Goal: Task Accomplishment & Management: Complete application form

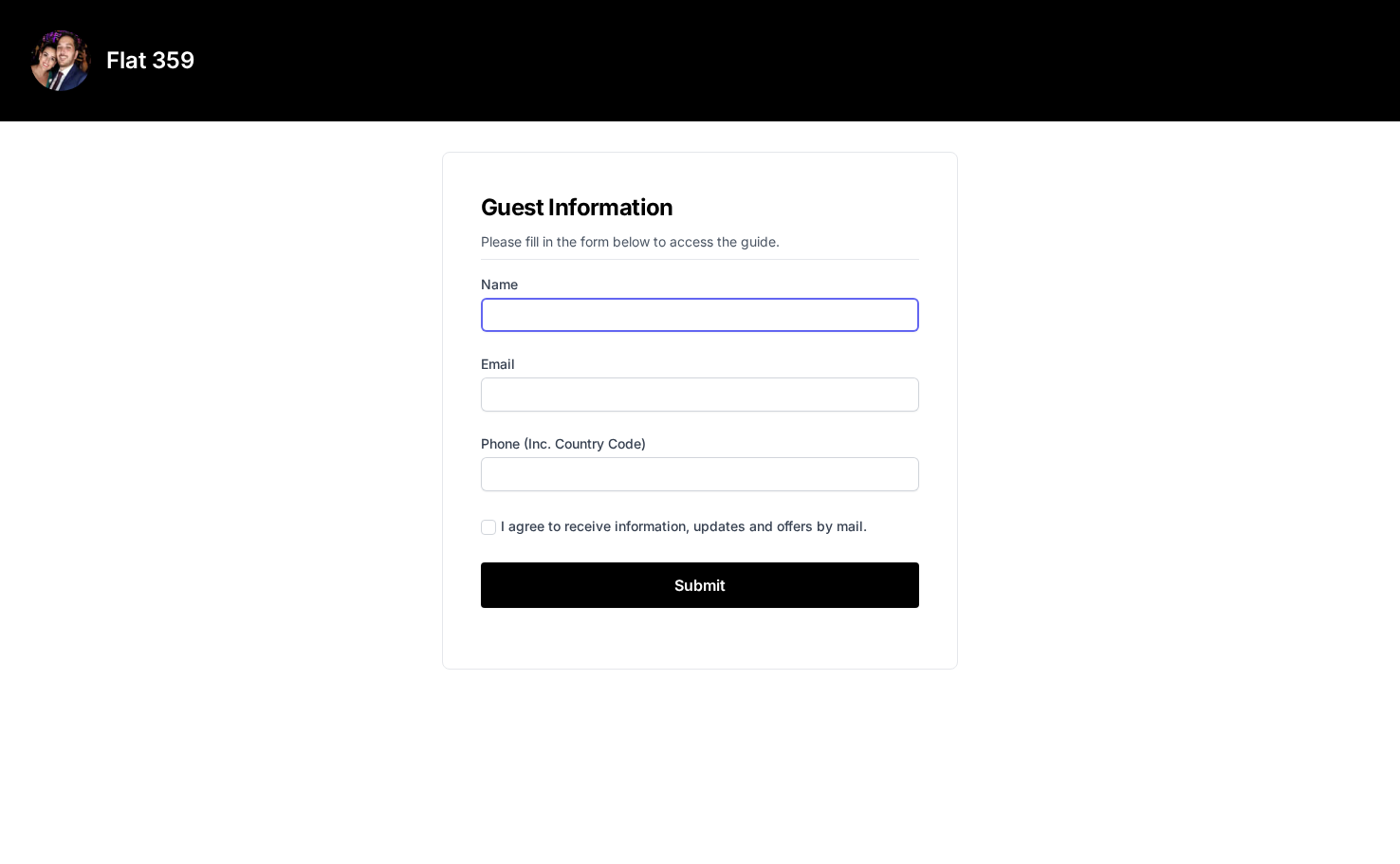
click at [716, 316] on input "Name" at bounding box center [700, 315] width 438 height 35
type input "[PERSON_NAME]"
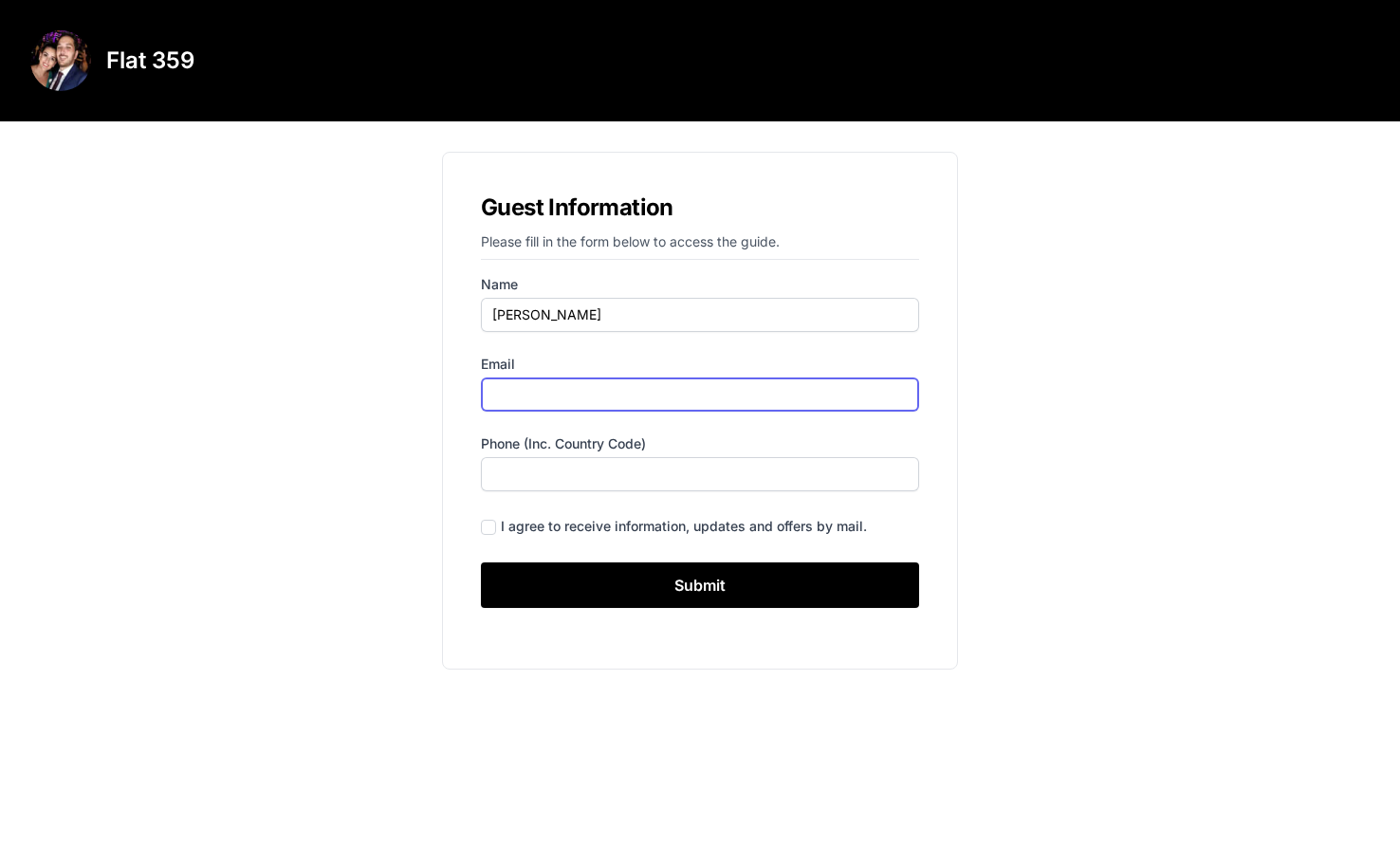
click at [650, 404] on input "Email" at bounding box center [700, 394] width 438 height 35
type input "[EMAIL_ADDRESS][DOMAIN_NAME]"
click at [621, 494] on form "Name [PERSON_NAME] Email [EMAIL_ADDRESS][DOMAIN_NAME] Phone (inc. country code)…" at bounding box center [700, 441] width 438 height 333
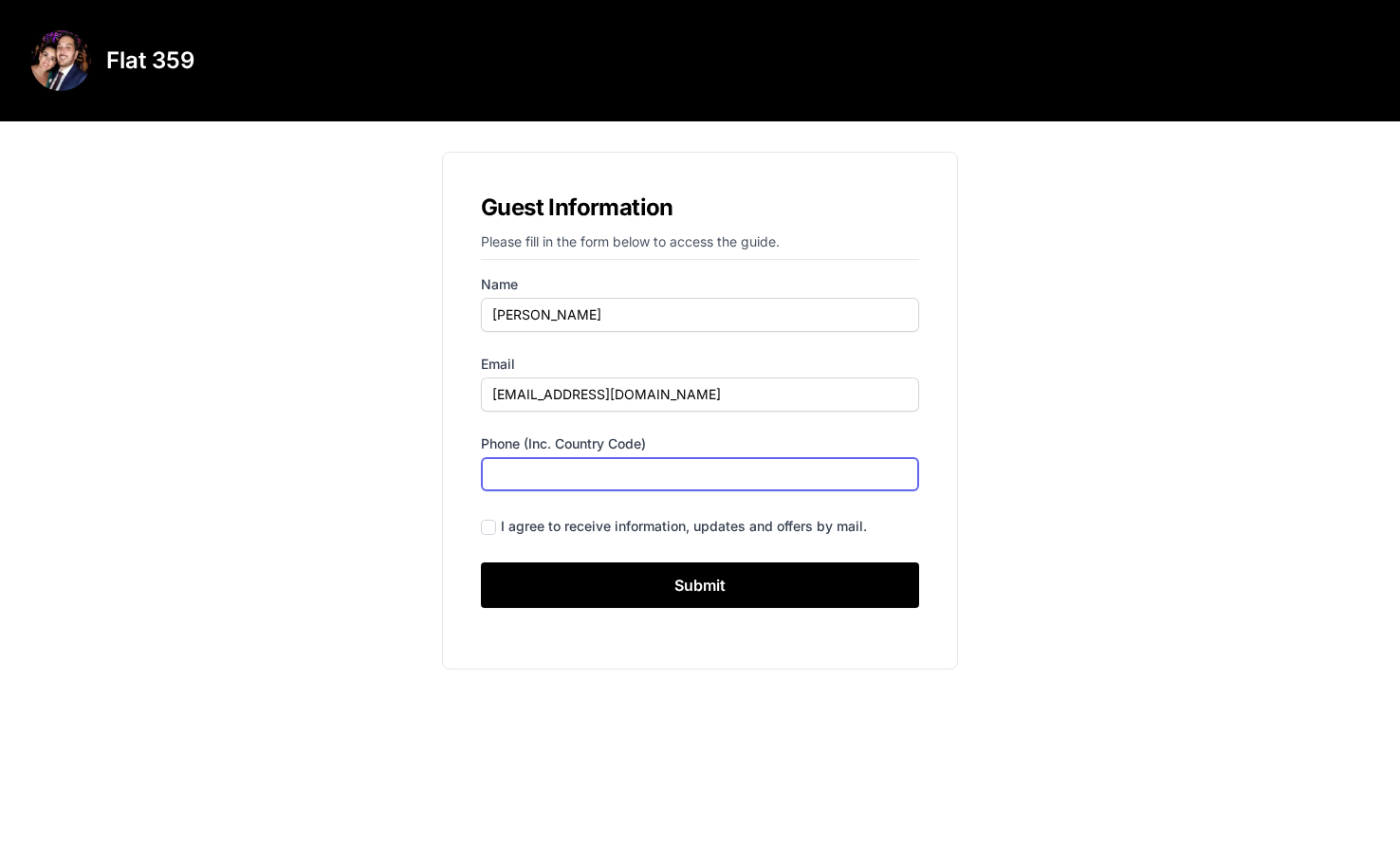
click at [650, 475] on input "Phone (inc. country code)" at bounding box center [700, 474] width 438 height 35
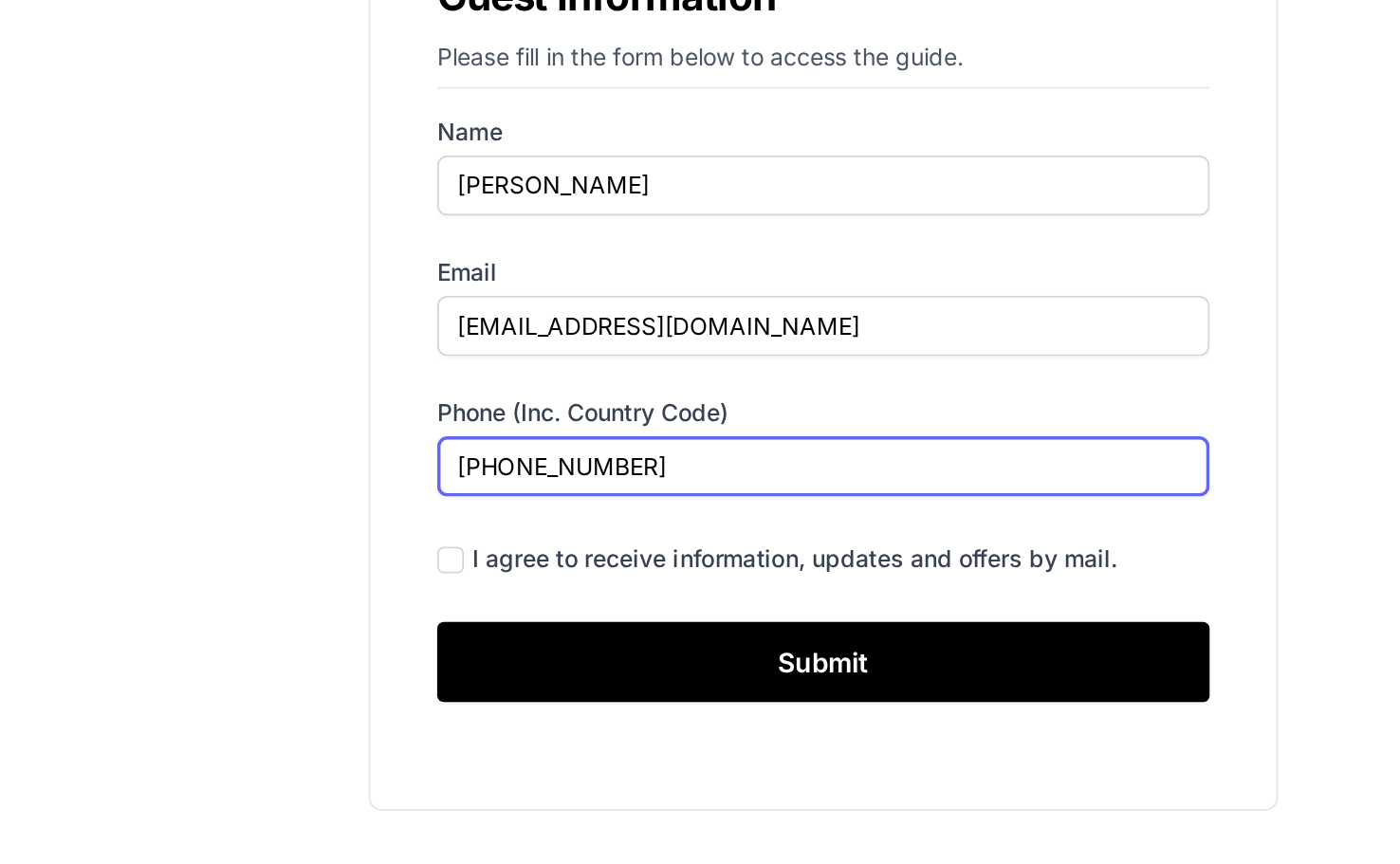
drag, startPoint x: 526, startPoint y: 478, endPoint x: 570, endPoint y: 479, distance: 44.0
click at [570, 479] on input "[PHONE_NUMBER]" at bounding box center [700, 474] width 438 height 35
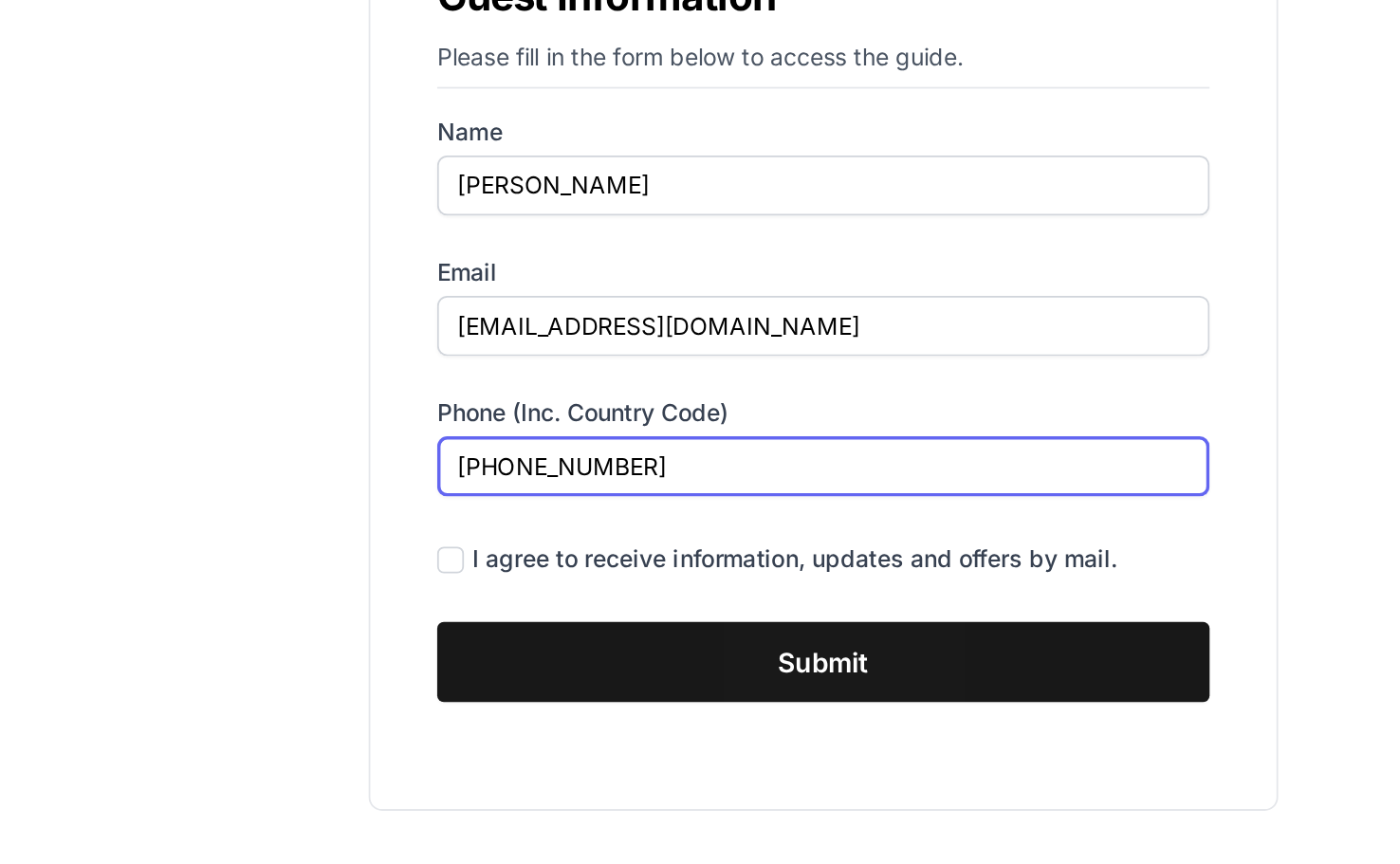
type input "[PHONE_NUMBER]"
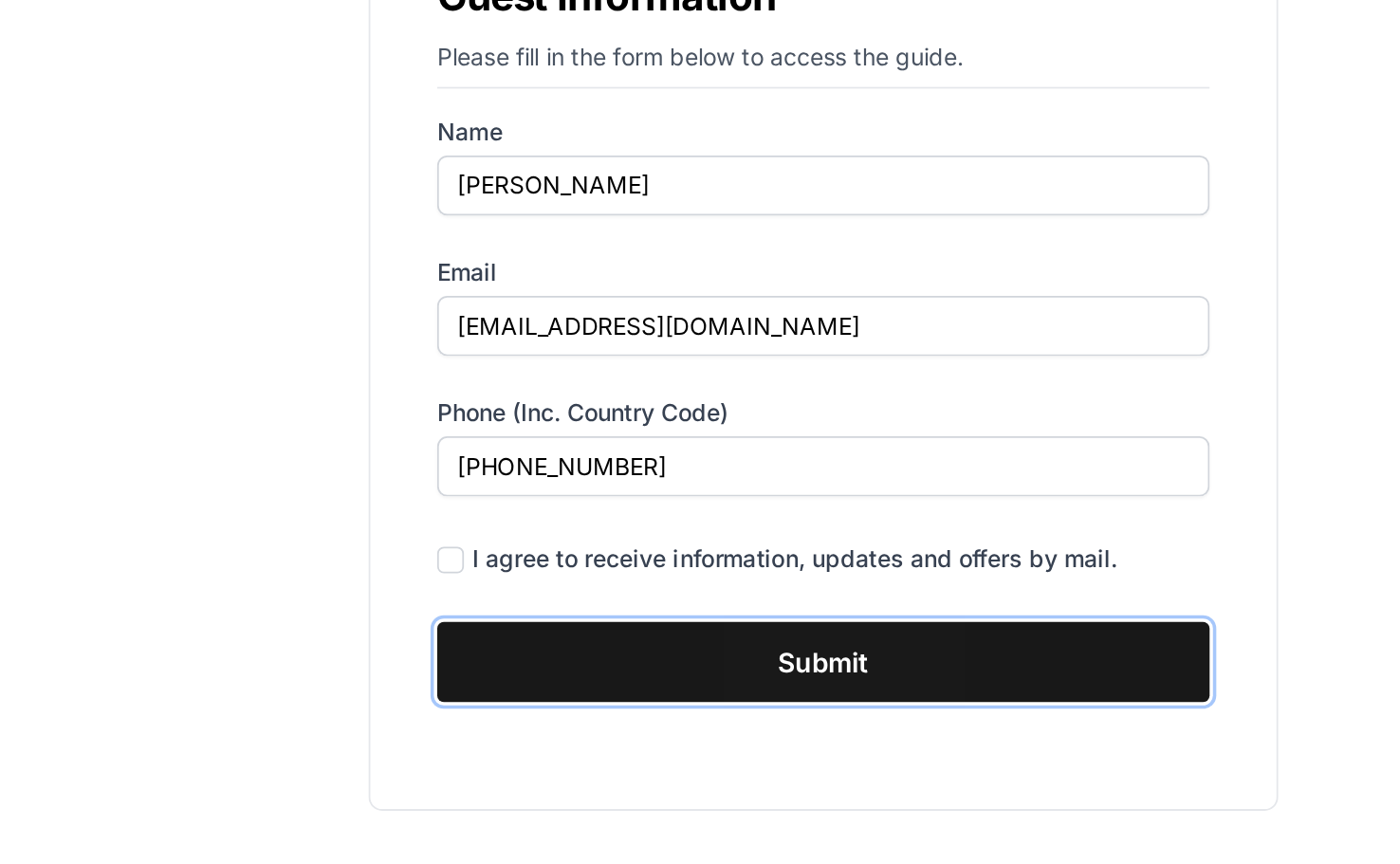
click at [650, 578] on input "Submit" at bounding box center [700, 586] width 438 height 45
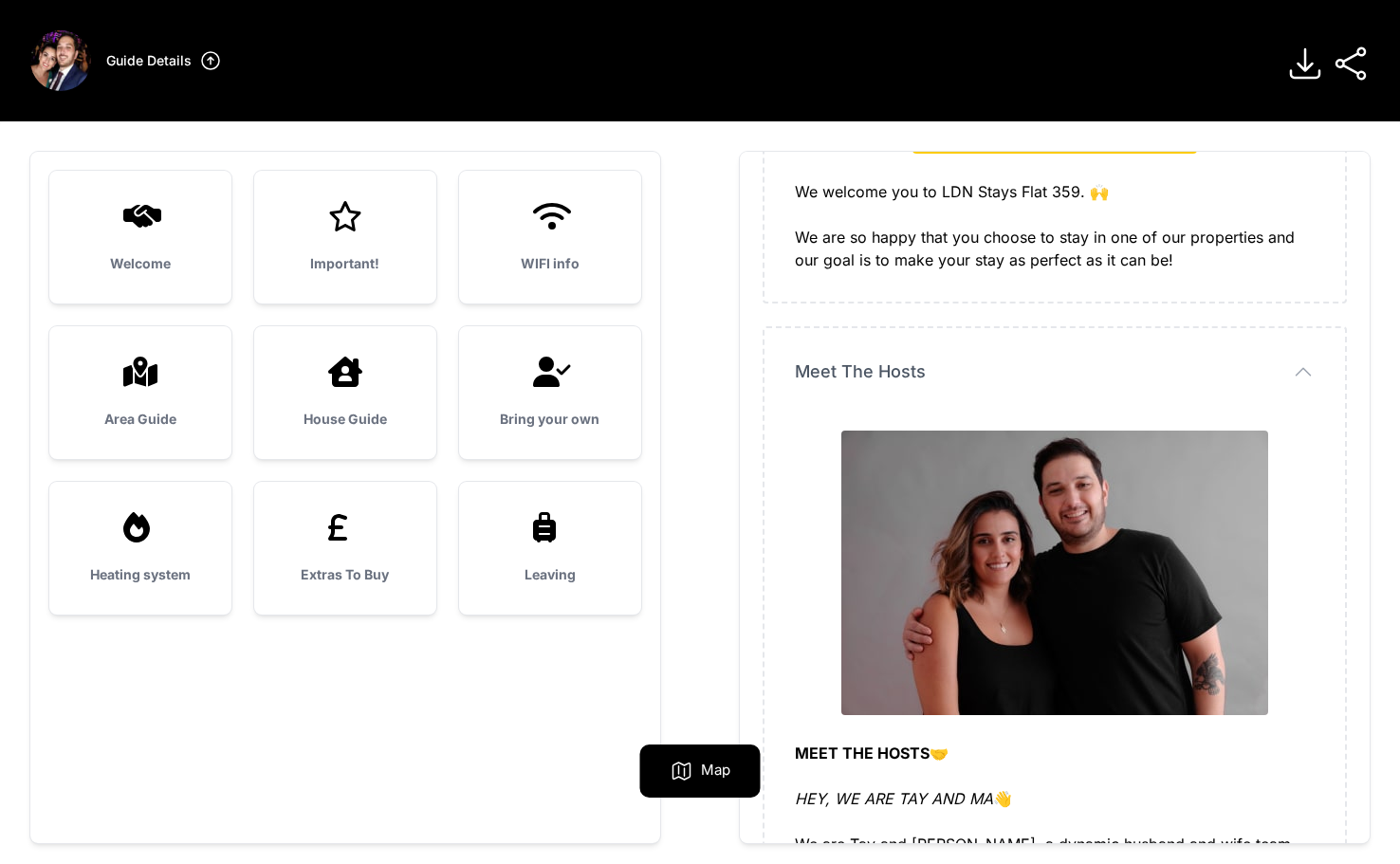
scroll to position [512, 0]
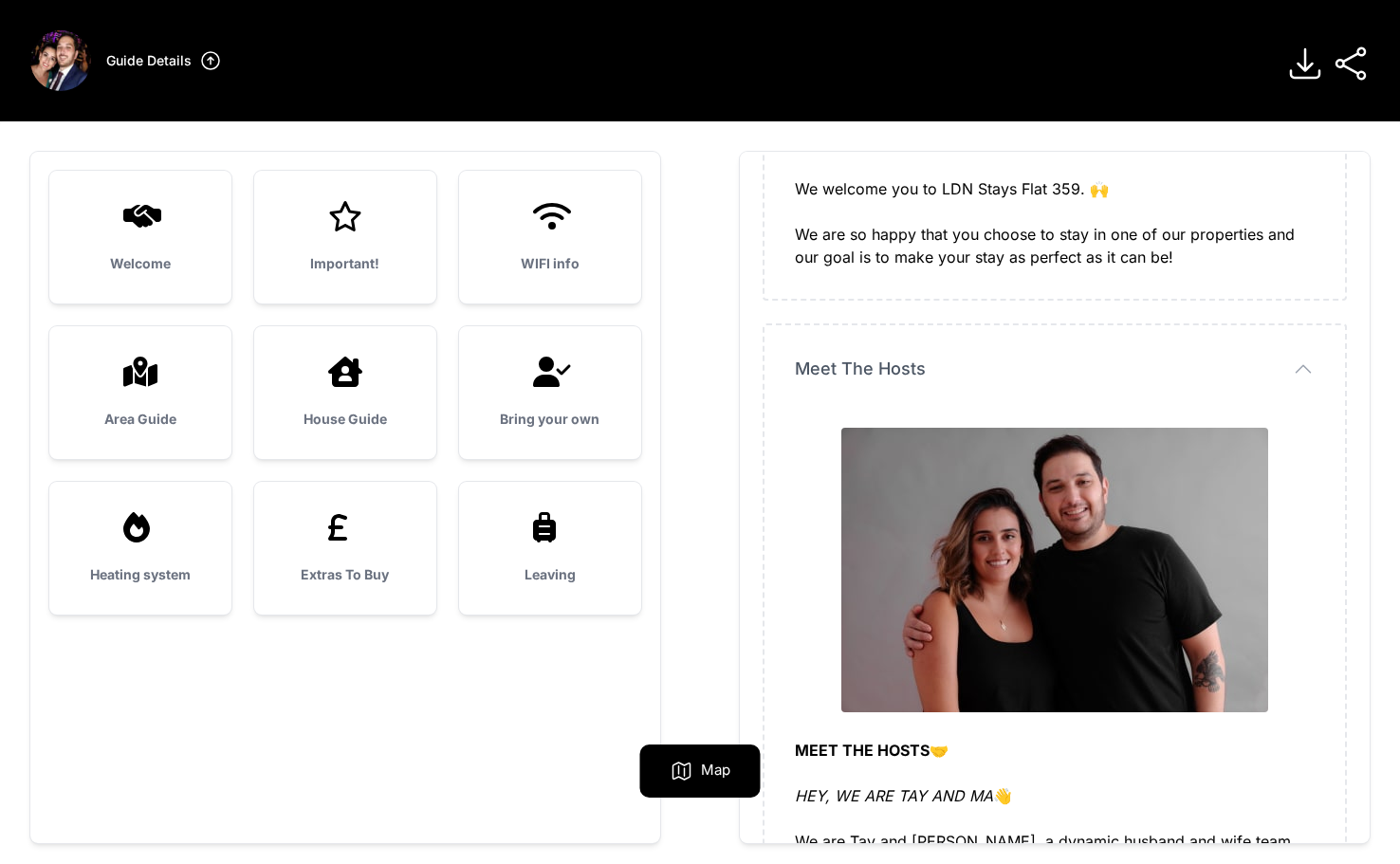
click at [154, 228] on icon at bounding box center [140, 216] width 45 height 31
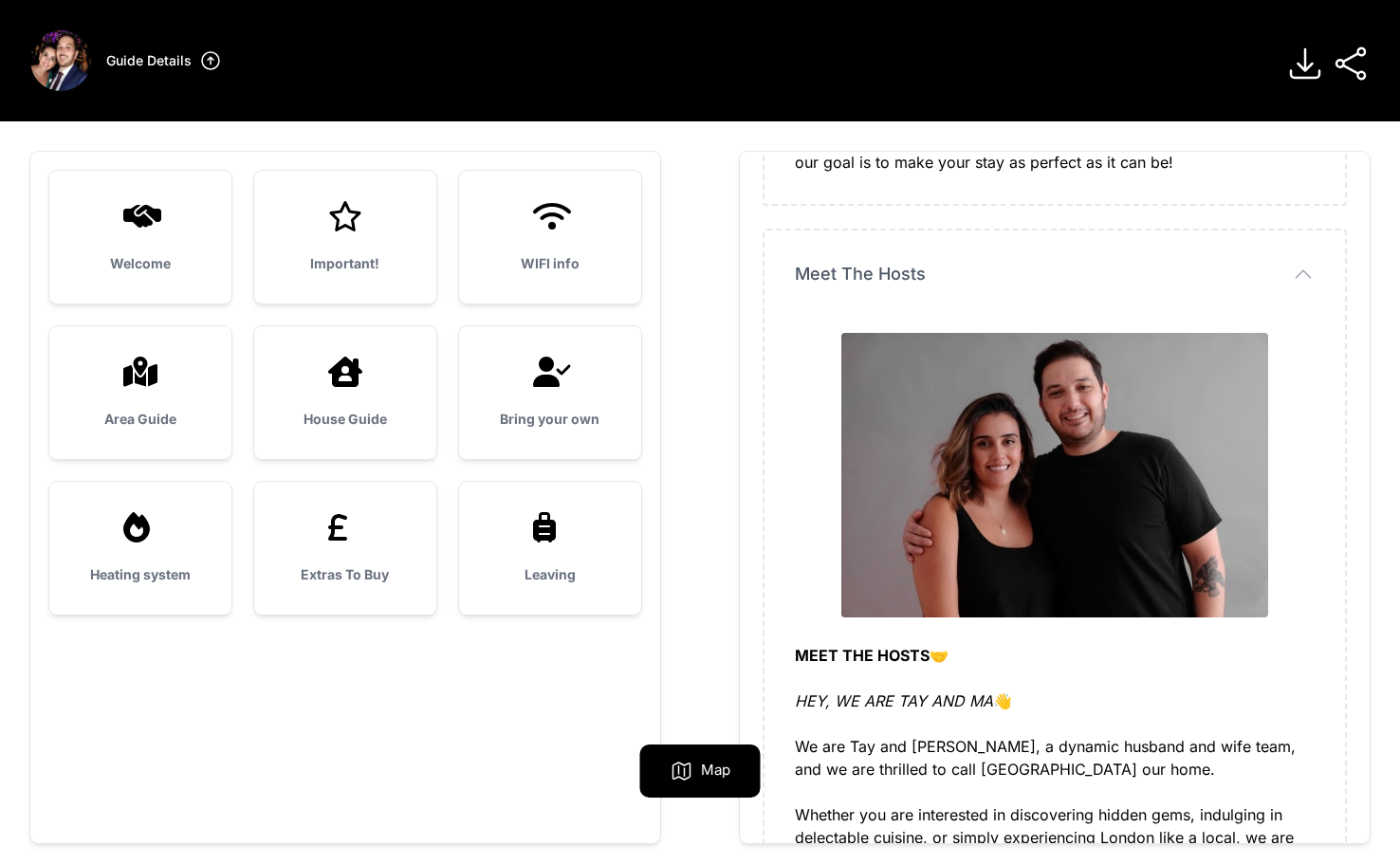
scroll to position [82, 0]
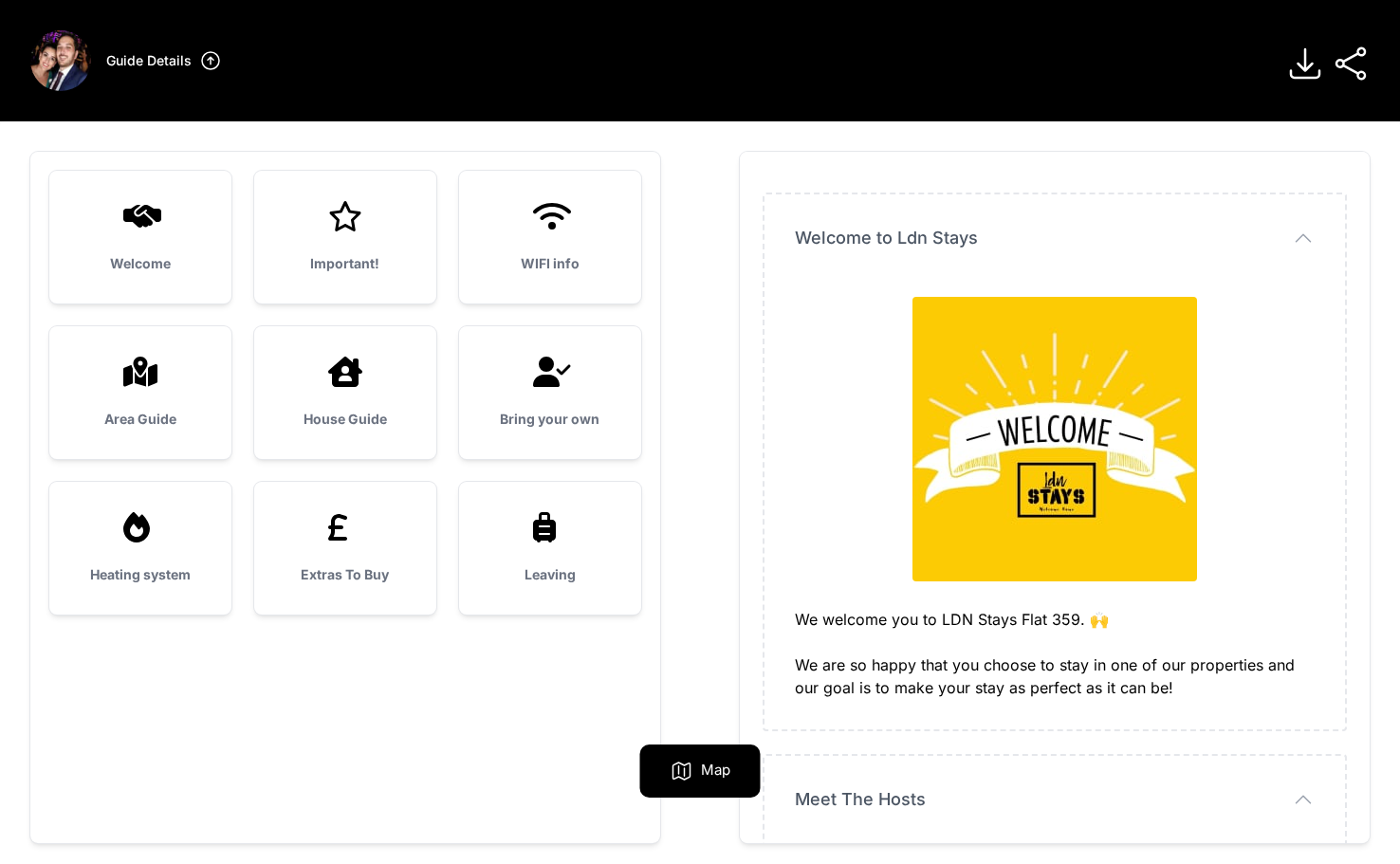
click at [367, 237] on div "Important!" at bounding box center [346, 237] width 182 height 133
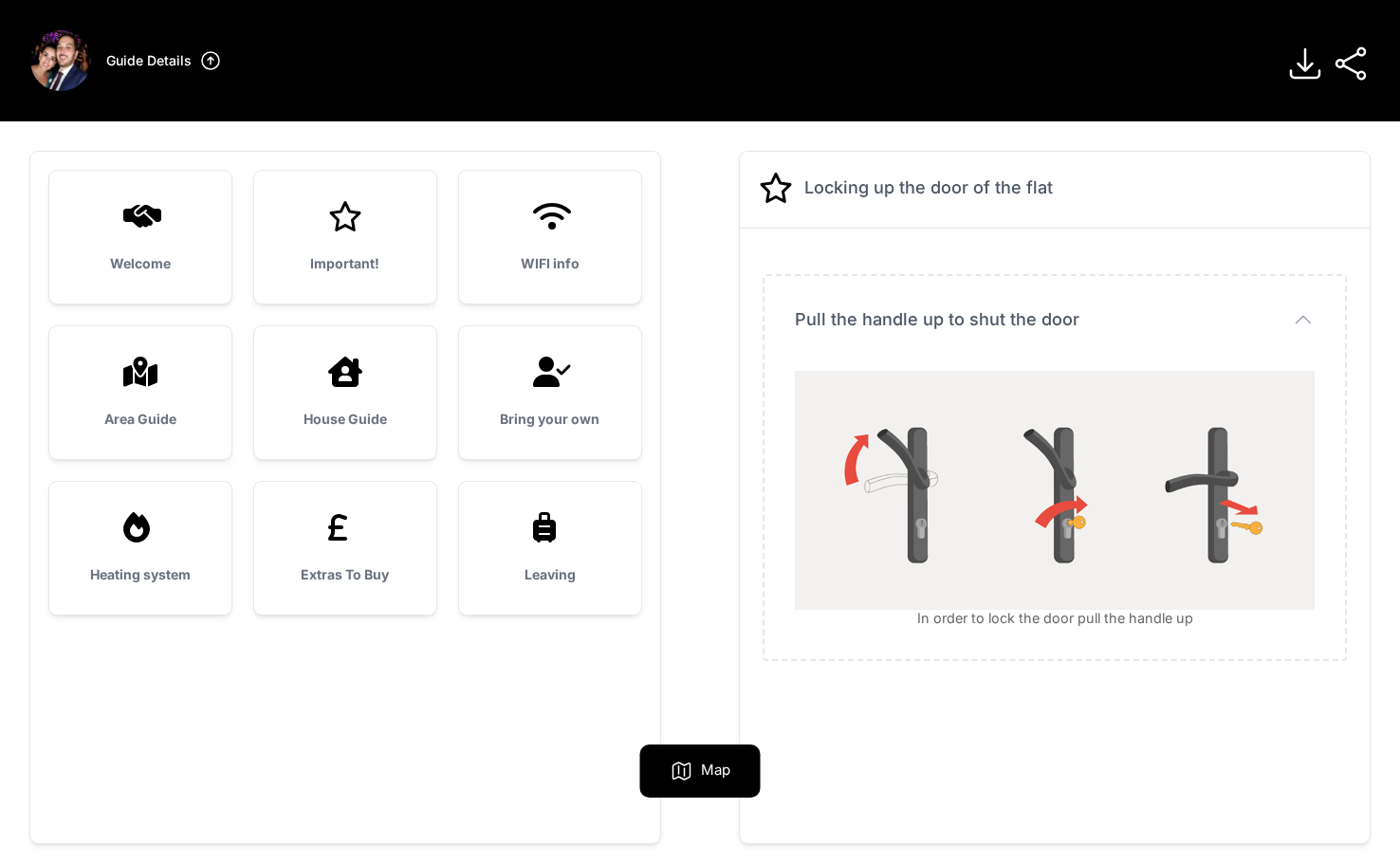
click at [129, 231] on div "Welcome" at bounding box center [140, 237] width 182 height 133
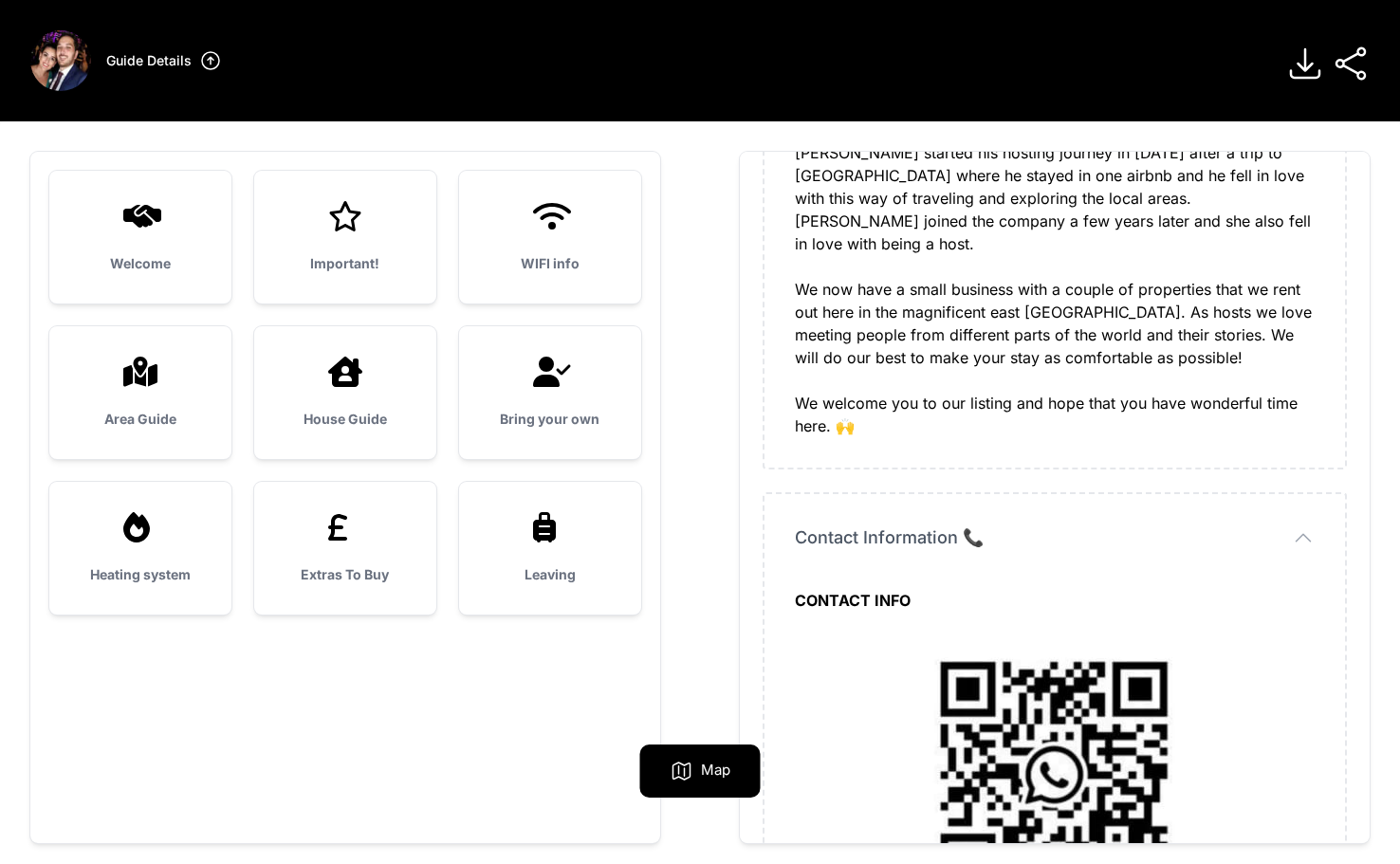
scroll to position [1729, 0]
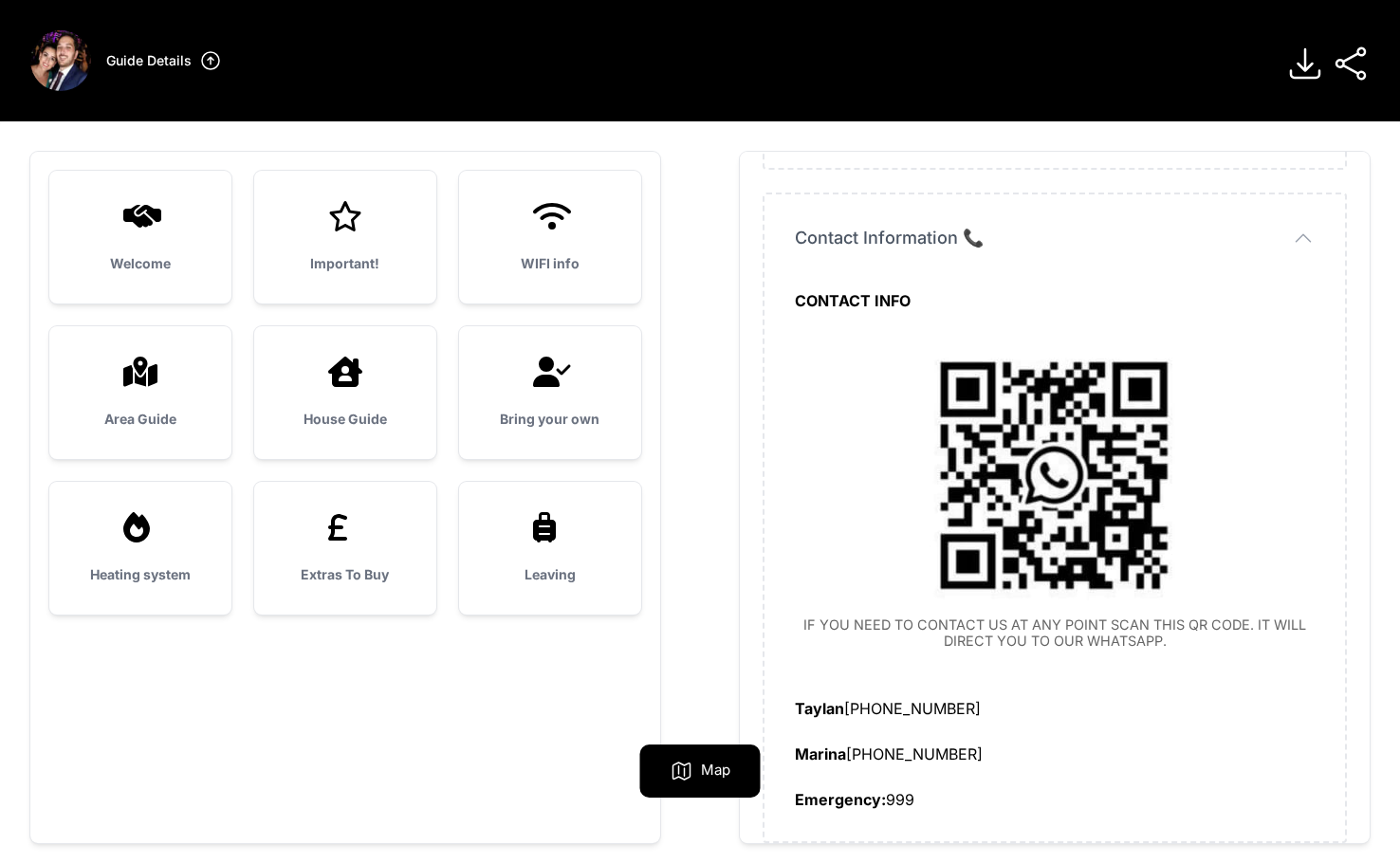
drag, startPoint x: 794, startPoint y: 675, endPoint x: 1050, endPoint y: 789, distance: 280.2
click at [1050, 789] on div "Contact Information 📞 Contact Information 📞 CONTACT INFO IF YOU NEED TO CONTACT…" at bounding box center [1054, 517] width 581 height 647
drag, startPoint x: 789, startPoint y: 671, endPoint x: 1002, endPoint y: 732, distance: 221.6
click at [1002, 732] on div "Contact Information 📞 Contact Information 📞 CONTACT INFO IF YOU NEED TO CONTACT…" at bounding box center [1054, 517] width 581 height 647
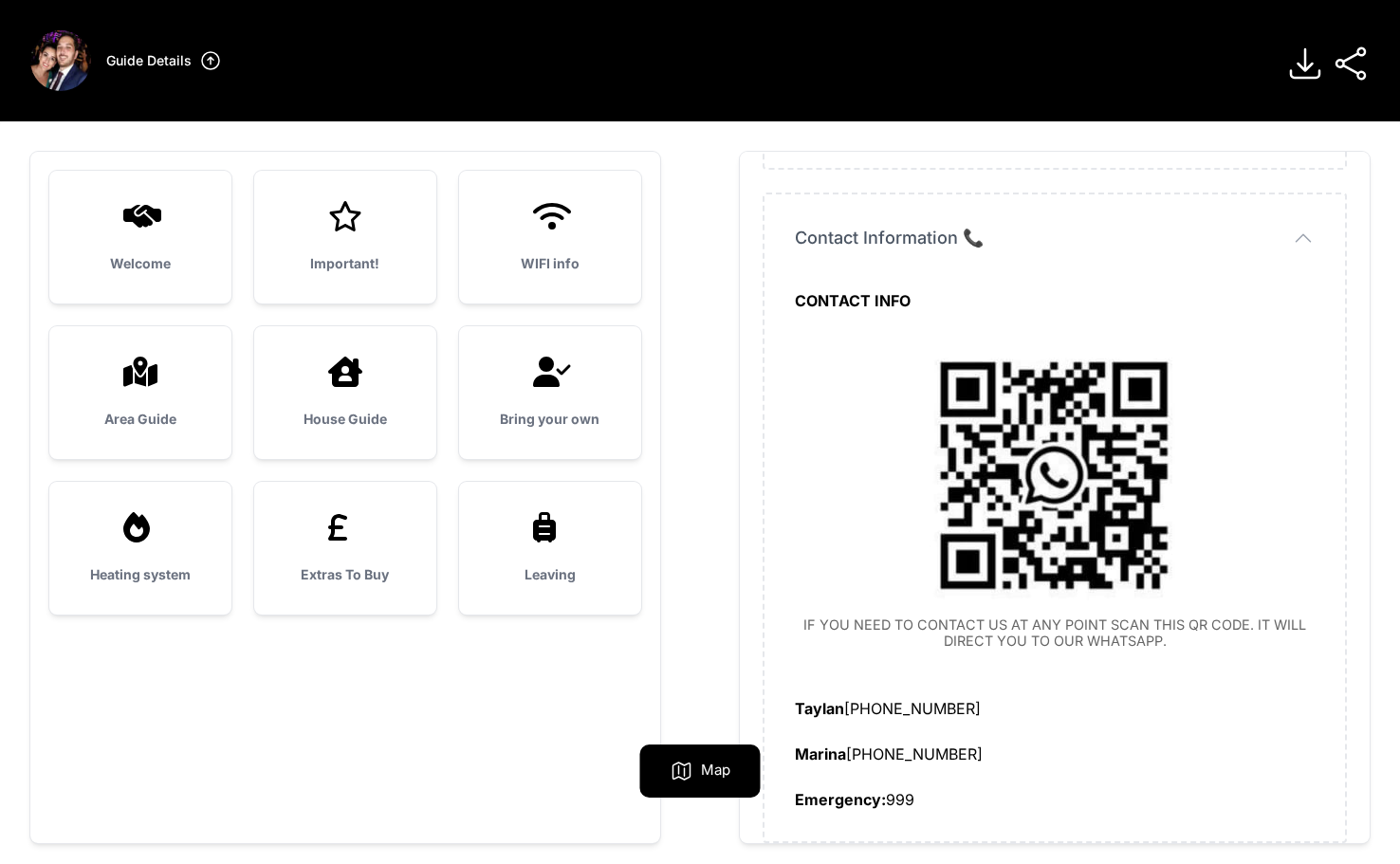
copy div "Taylan [PHONE_NUMBER] Marina [PHONE_NUMBER]"
click at [354, 224] on icon at bounding box center [346, 216] width 45 height 31
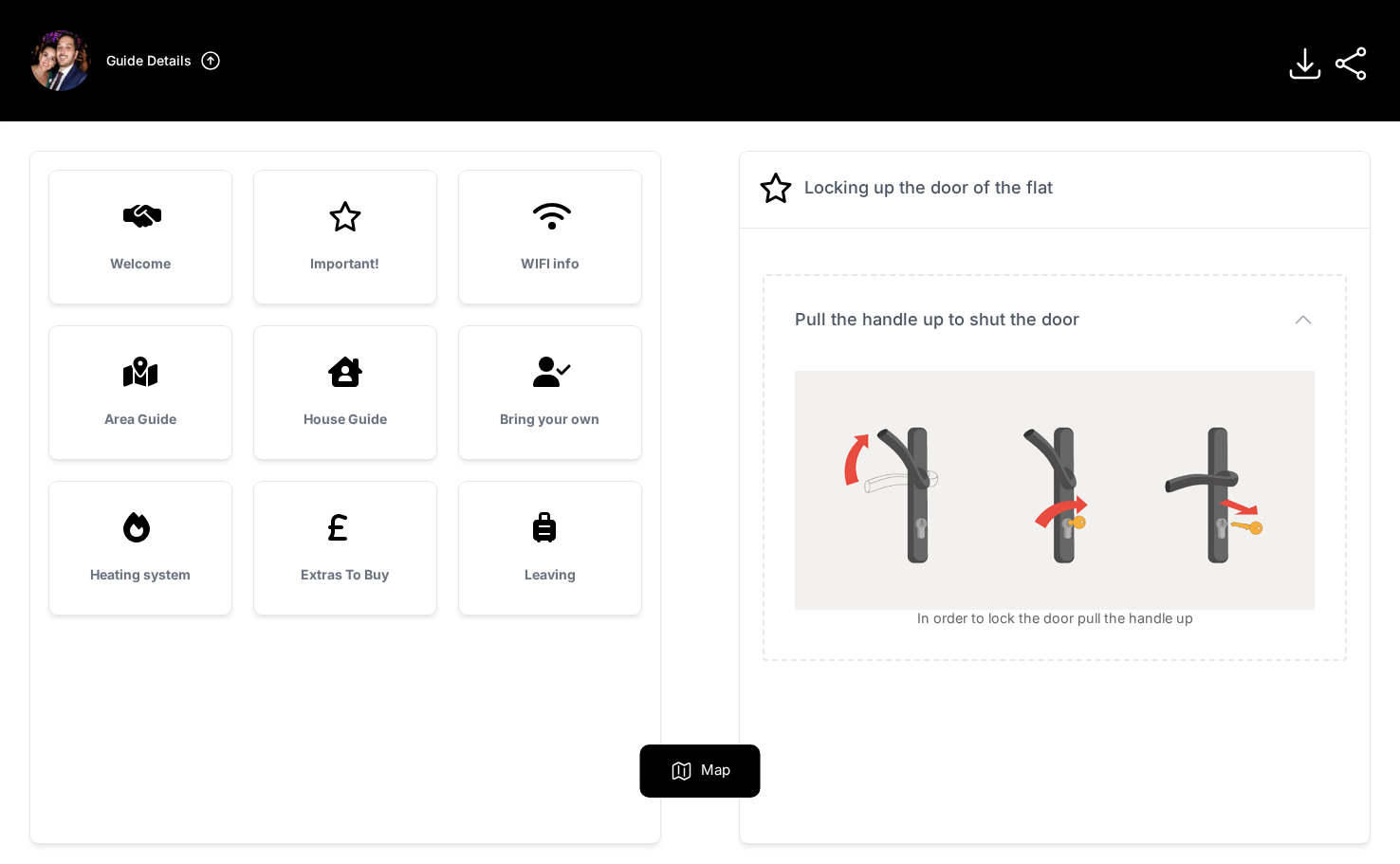
scroll to position [121, 0]
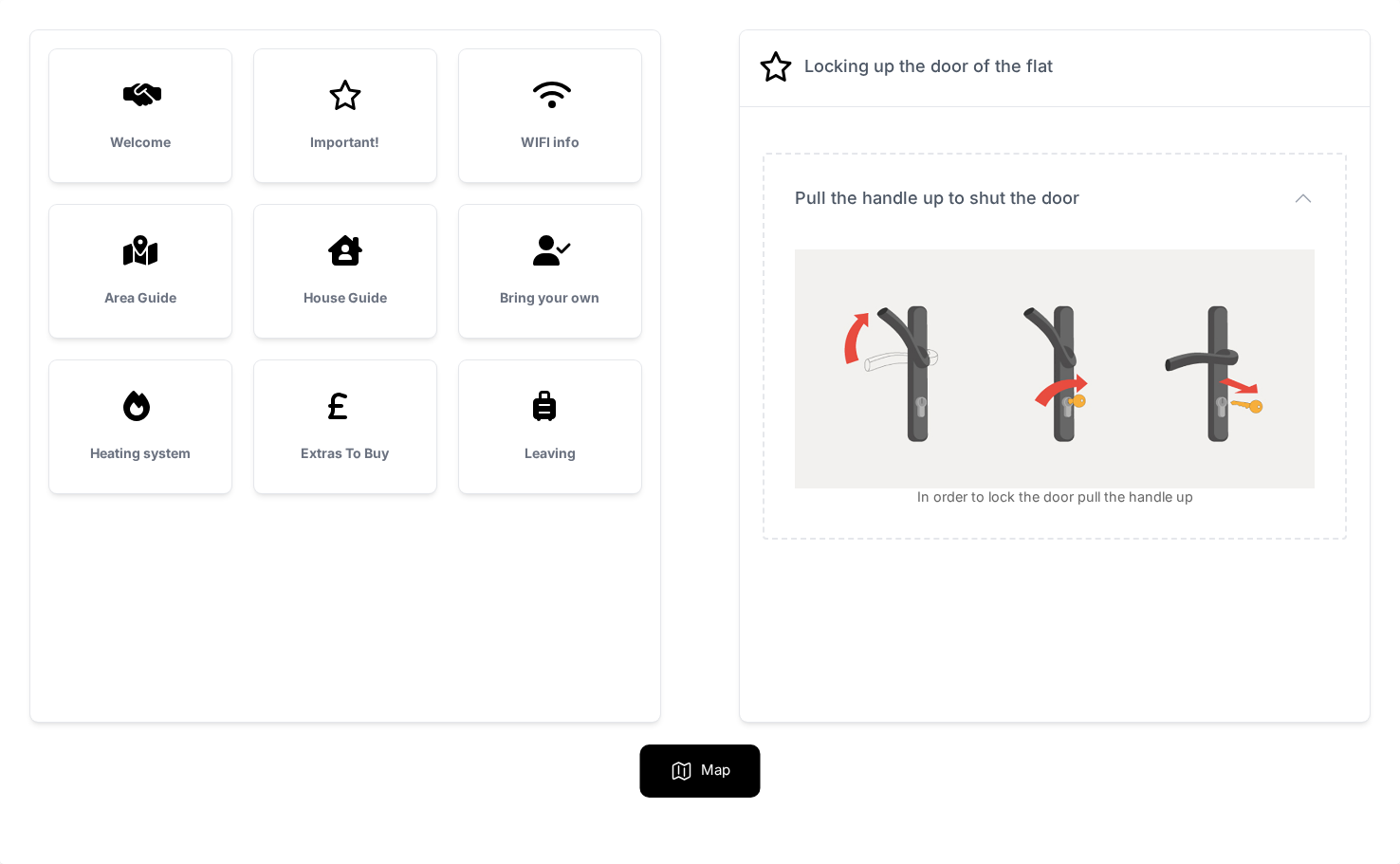
drag, startPoint x: 996, startPoint y: 502, endPoint x: 1217, endPoint y: 504, distance: 221.0
click at [1220, 504] on figcaption "In order to lock the door pull the handle up" at bounding box center [1054, 497] width 520 height 16
copy figcaption "In order to lock the door pull the handle up"
click at [546, 132] on div "WIFI info" at bounding box center [550, 116] width 182 height 133
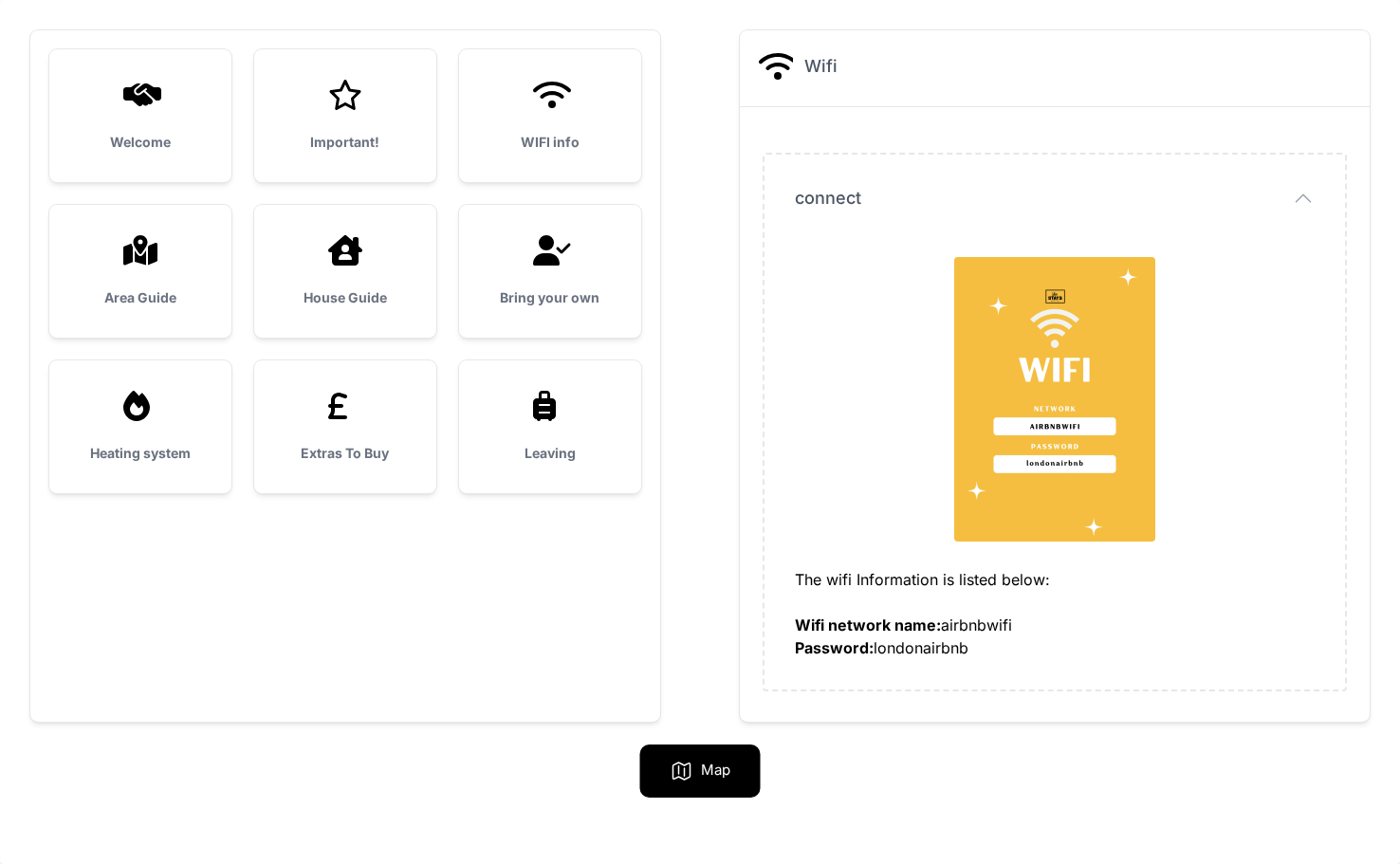
click at [389, 122] on div "Important!" at bounding box center [346, 116] width 182 height 133
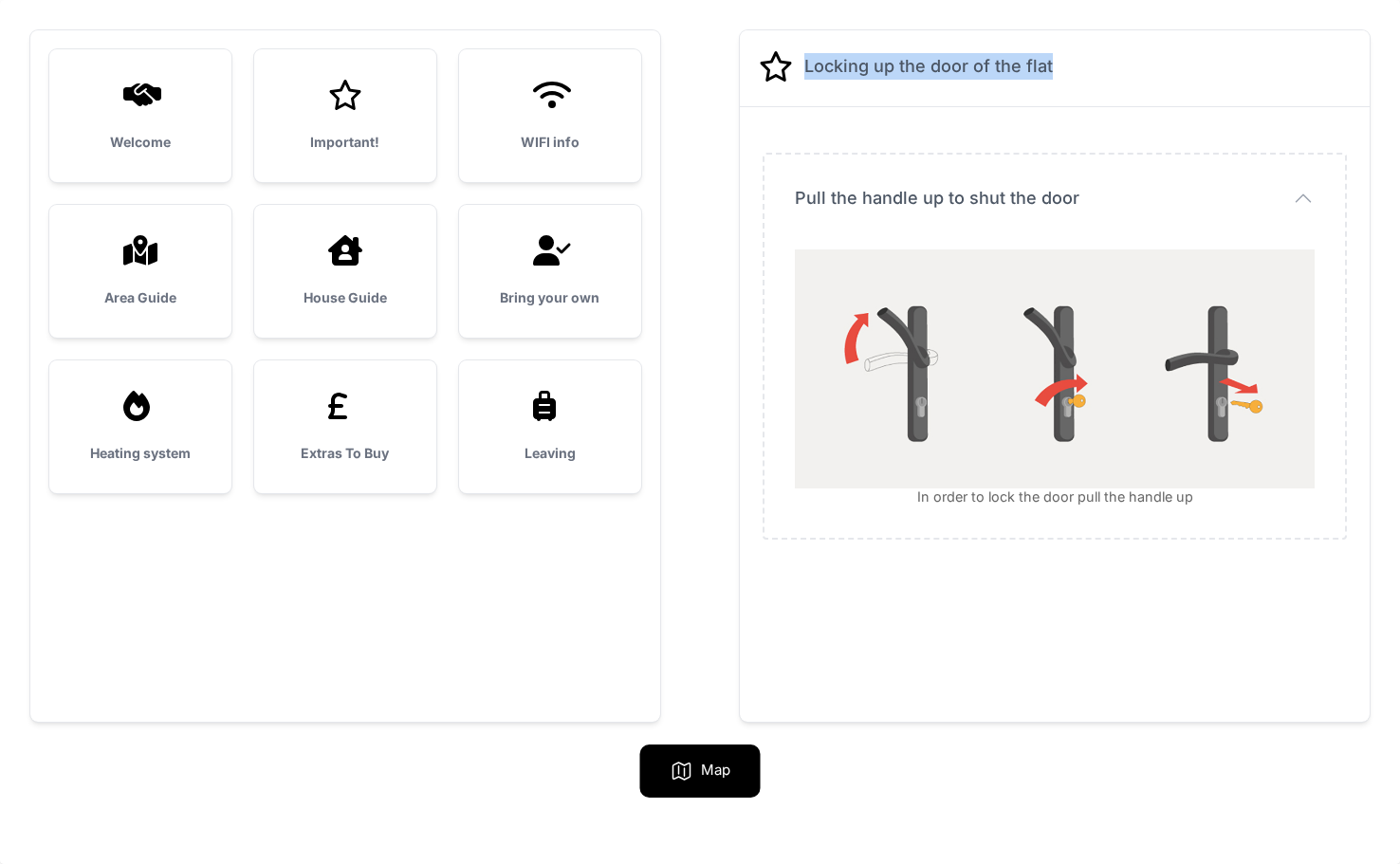
drag, startPoint x: 1083, startPoint y: 81, endPoint x: 790, endPoint y: 70, distance: 293.2
click at [790, 70] on div "Locking up the door of the flat" at bounding box center [1055, 66] width 592 height 35
copy h2 "Locking up the door of the flat"
click at [569, 144] on h3 "WIFI info" at bounding box center [550, 142] width 121 height 19
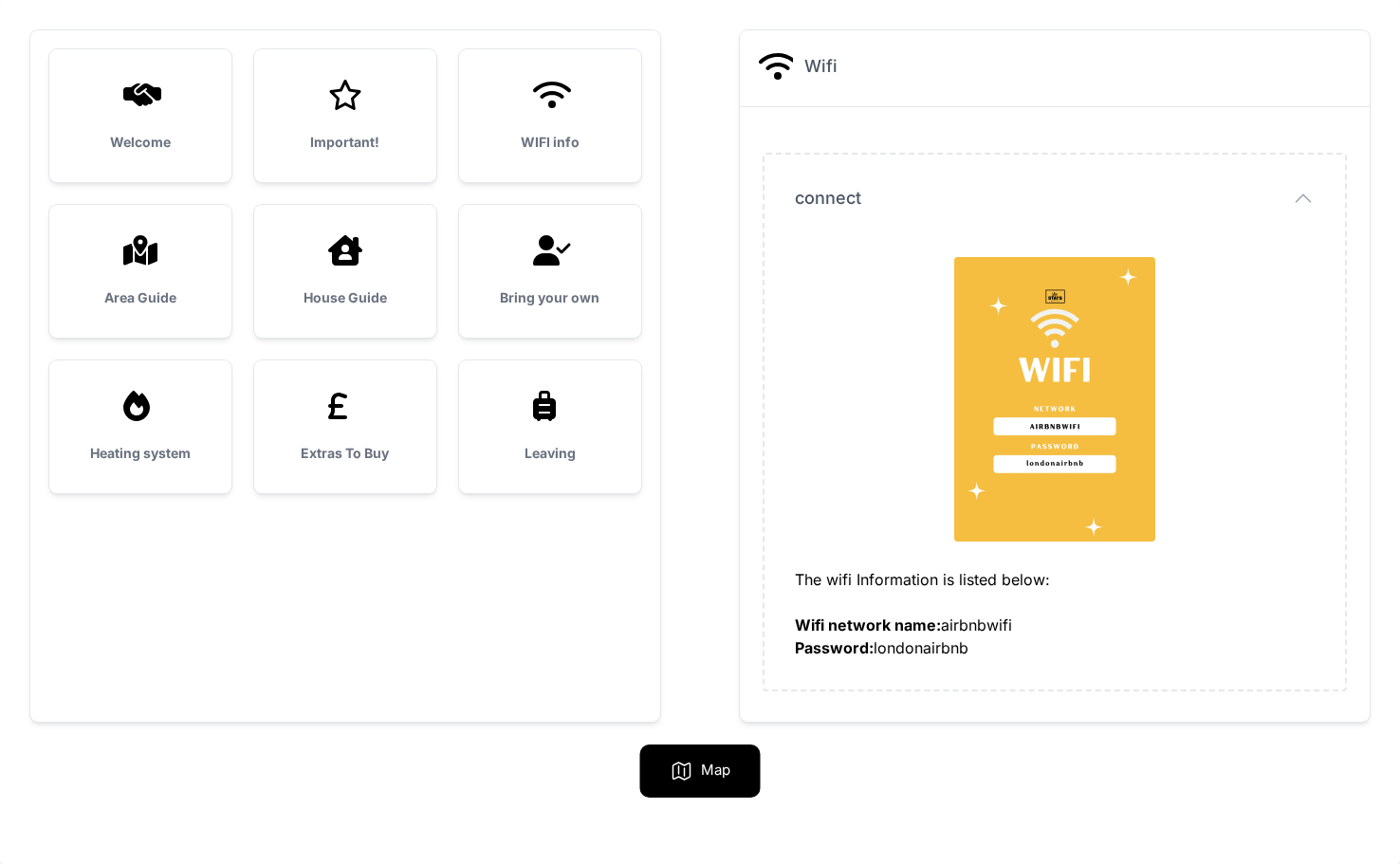
drag, startPoint x: 813, startPoint y: 616, endPoint x: 987, endPoint y: 651, distance: 177.5
click at [987, 651] on div "The wifi Information is listed below: Wifi network name: airbnbwifi Password: l…" at bounding box center [1054, 614] width 520 height 91
copy div "Wifi network name: airbnbwifi Password: londonairbnb"
click at [126, 268] on div "Area Guide" at bounding box center [140, 272] width 182 height 133
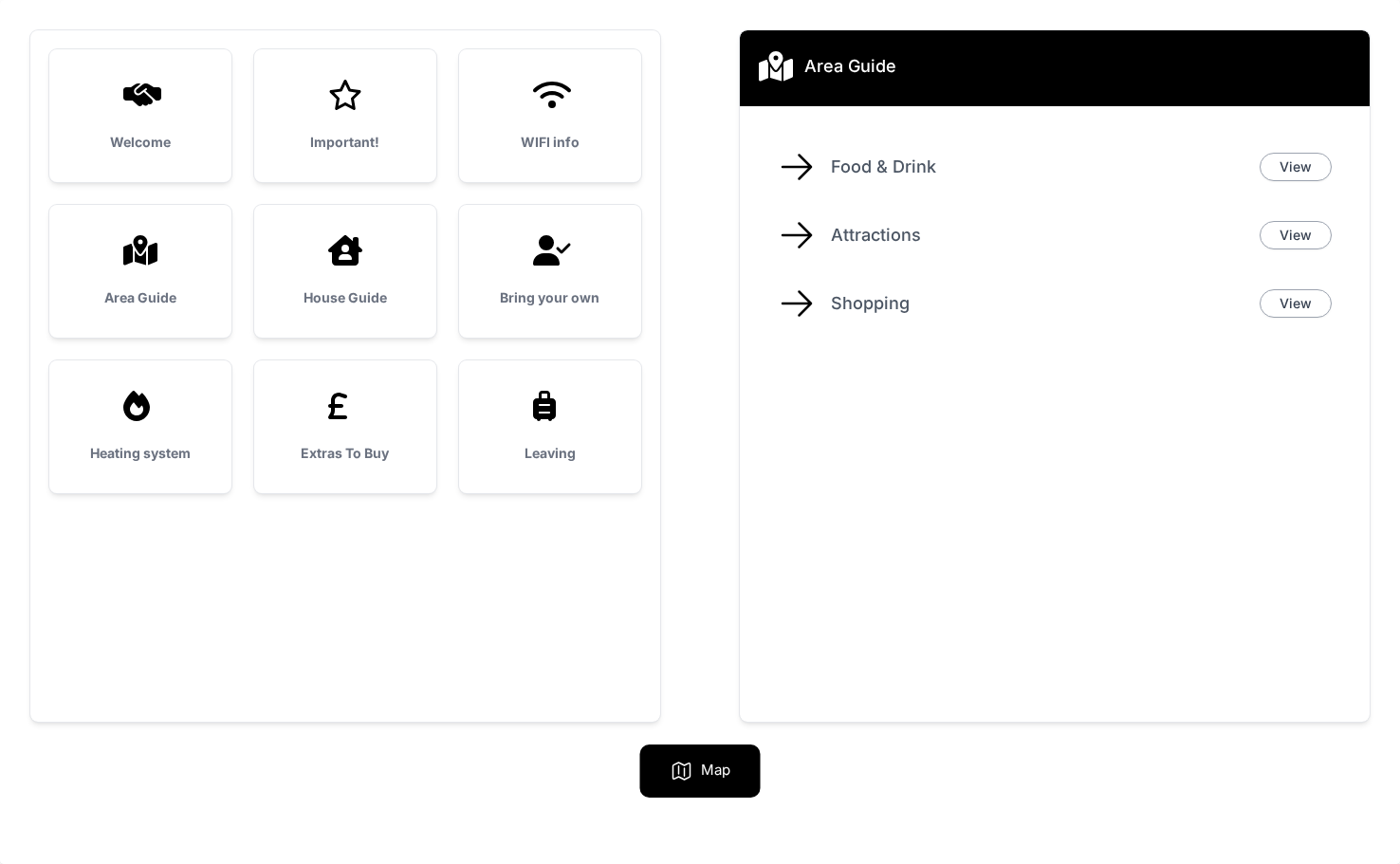
click at [263, 255] on div "House Guide" at bounding box center [346, 272] width 182 height 133
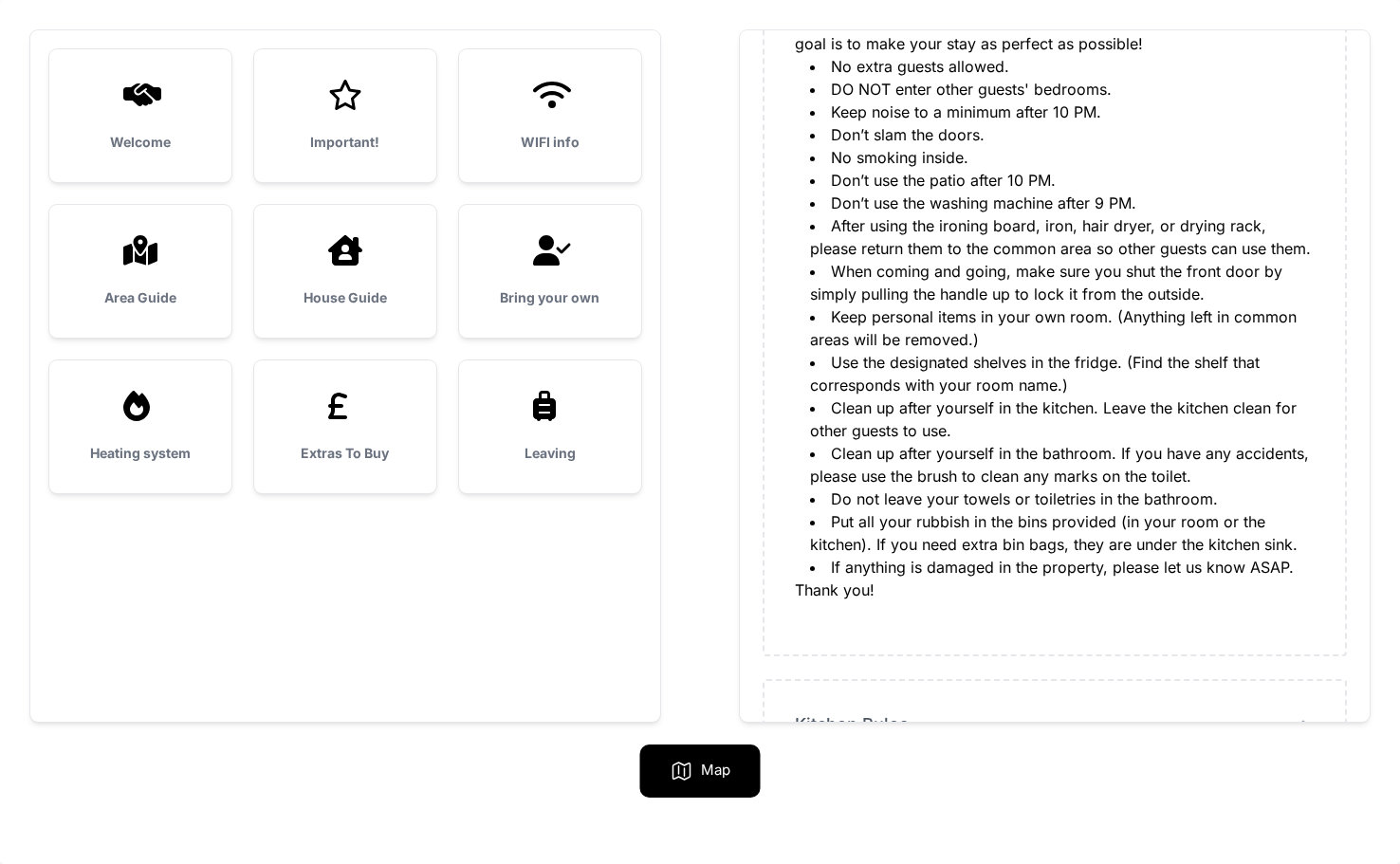
scroll to position [360, 0]
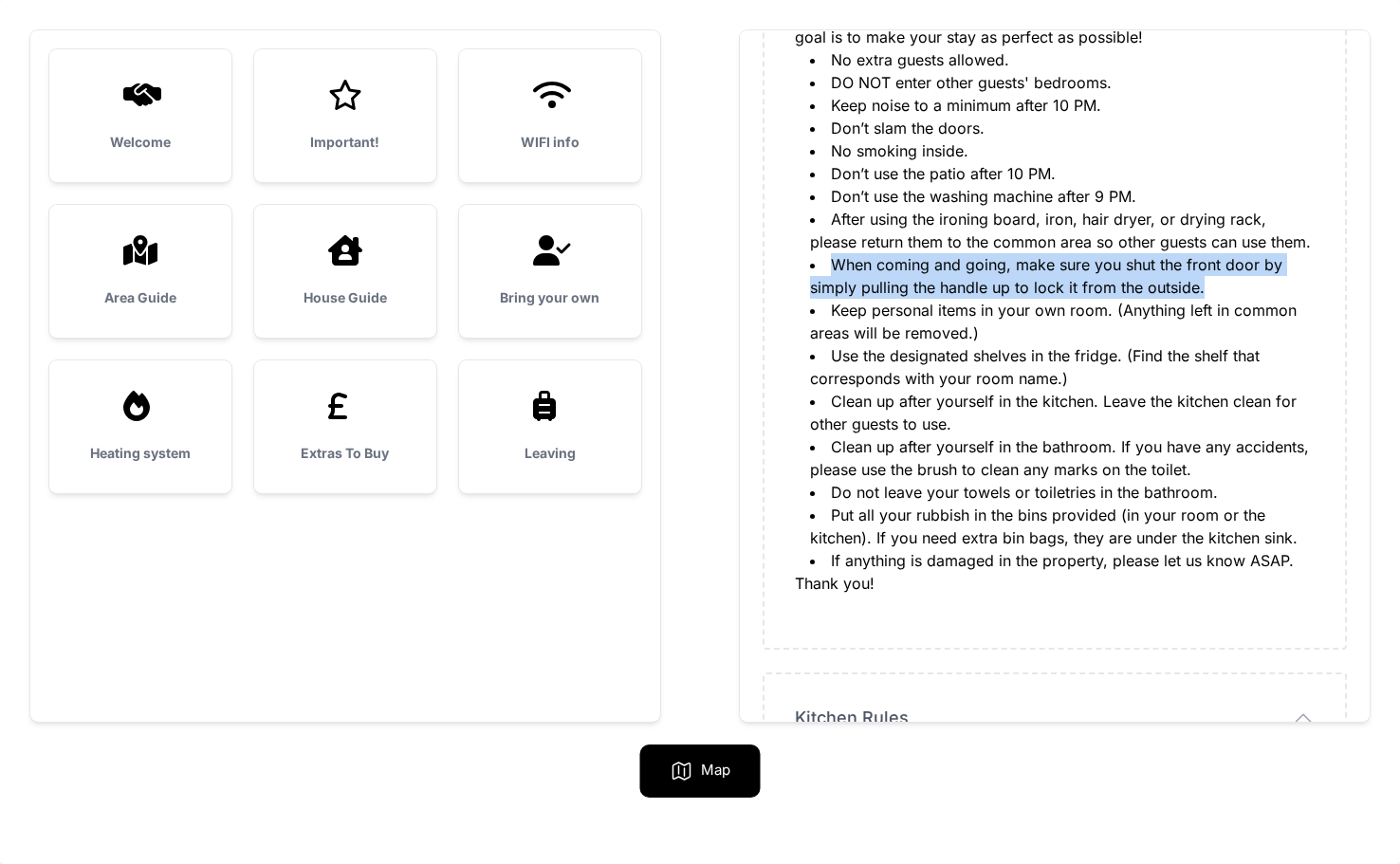
drag, startPoint x: 834, startPoint y: 266, endPoint x: 1247, endPoint y: 293, distance: 413.9
click at [1247, 293] on li "When coming and going, make sure you shut the front door by simply pulling the …" at bounding box center [1062, 276] width 505 height 45
copy li "When coming and going, make sure you shut the front door by simply pulling the …"
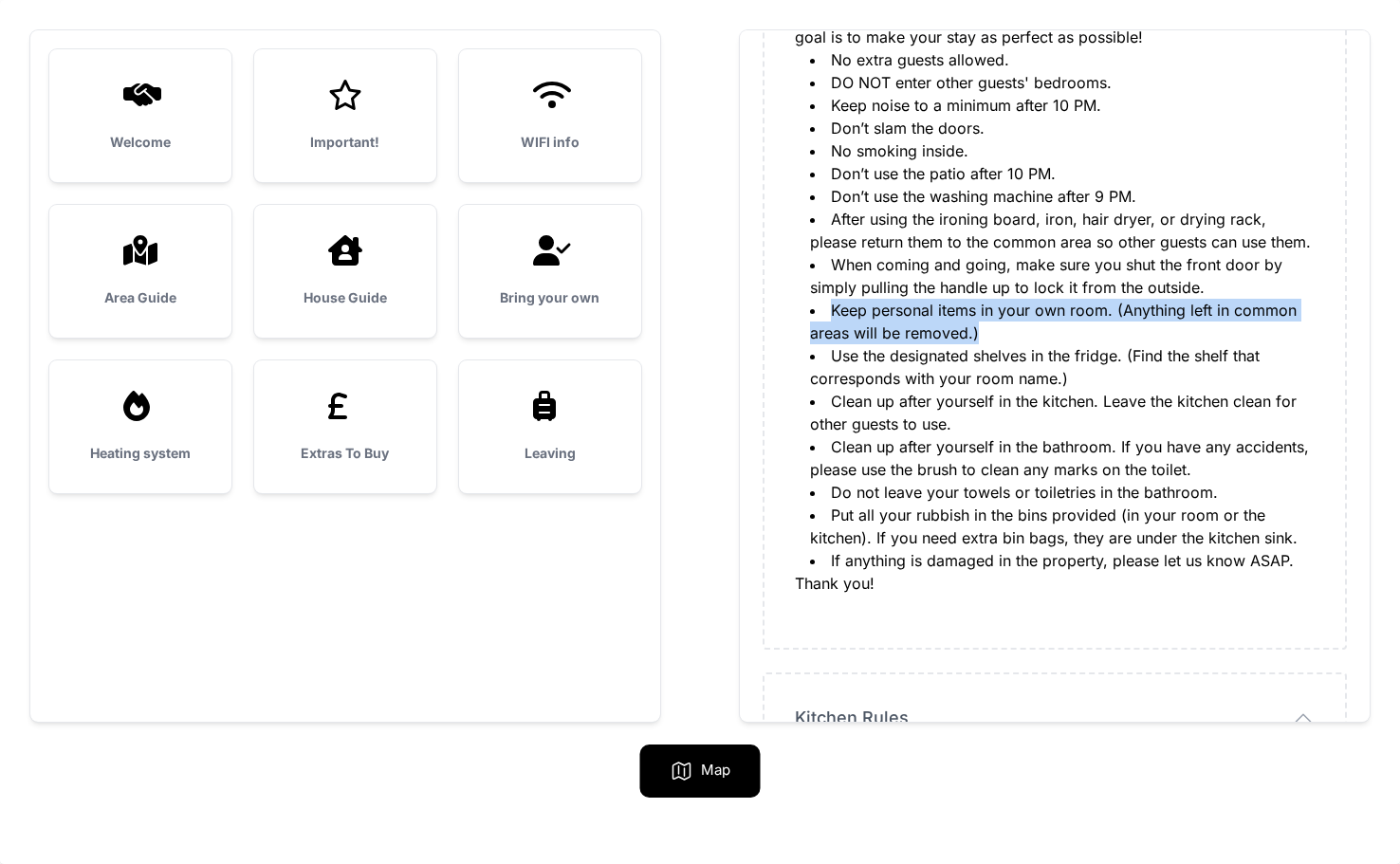
drag, startPoint x: 831, startPoint y: 306, endPoint x: 983, endPoint y: 328, distance: 153.6
click at [983, 328] on li "Keep personal items in your own room. (Anything left in common areas will be re…" at bounding box center [1062, 322] width 505 height 45
copy li "Keep personal items in your own room. (Anything left in common areas will be re…"
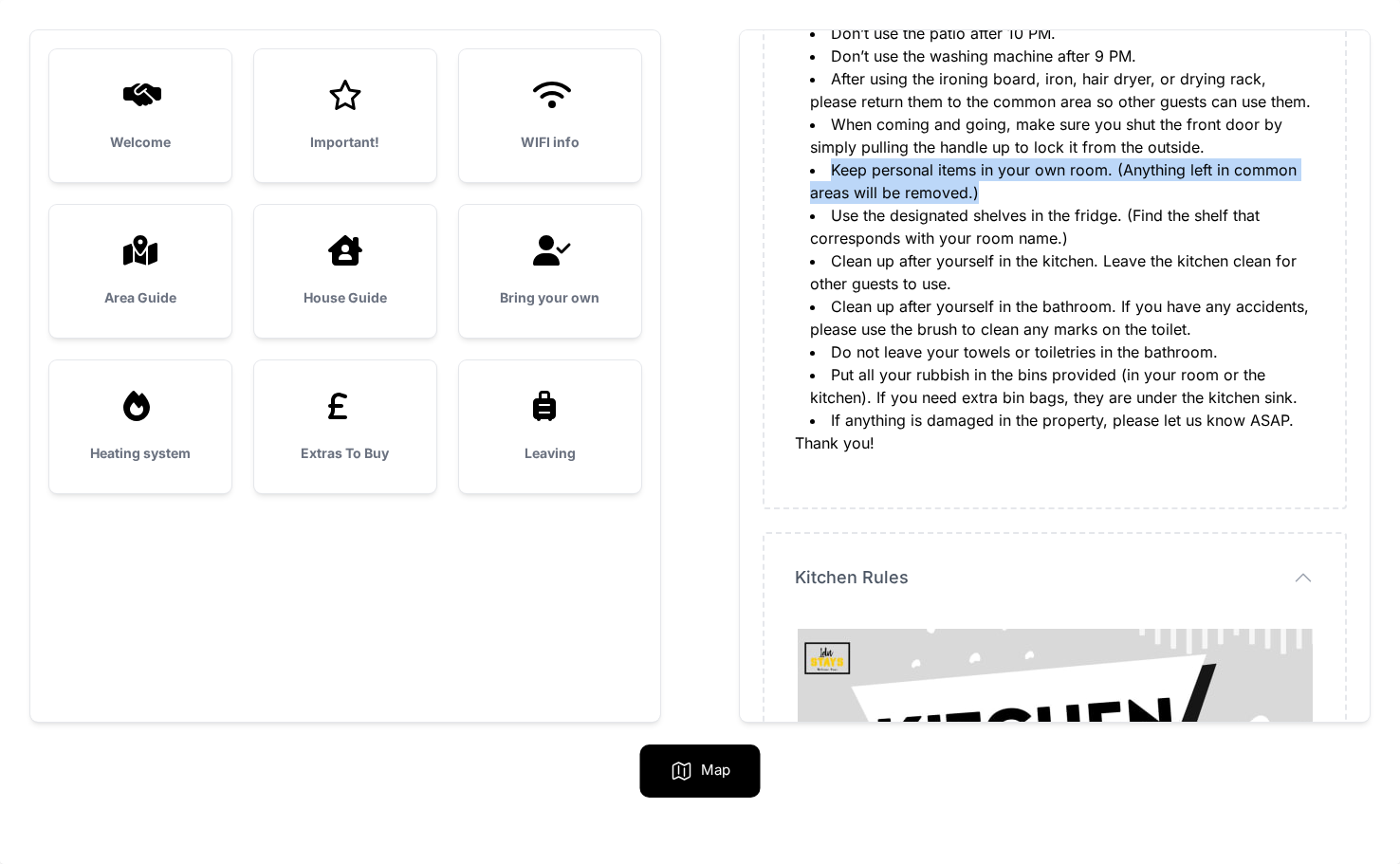
scroll to position [505, 0]
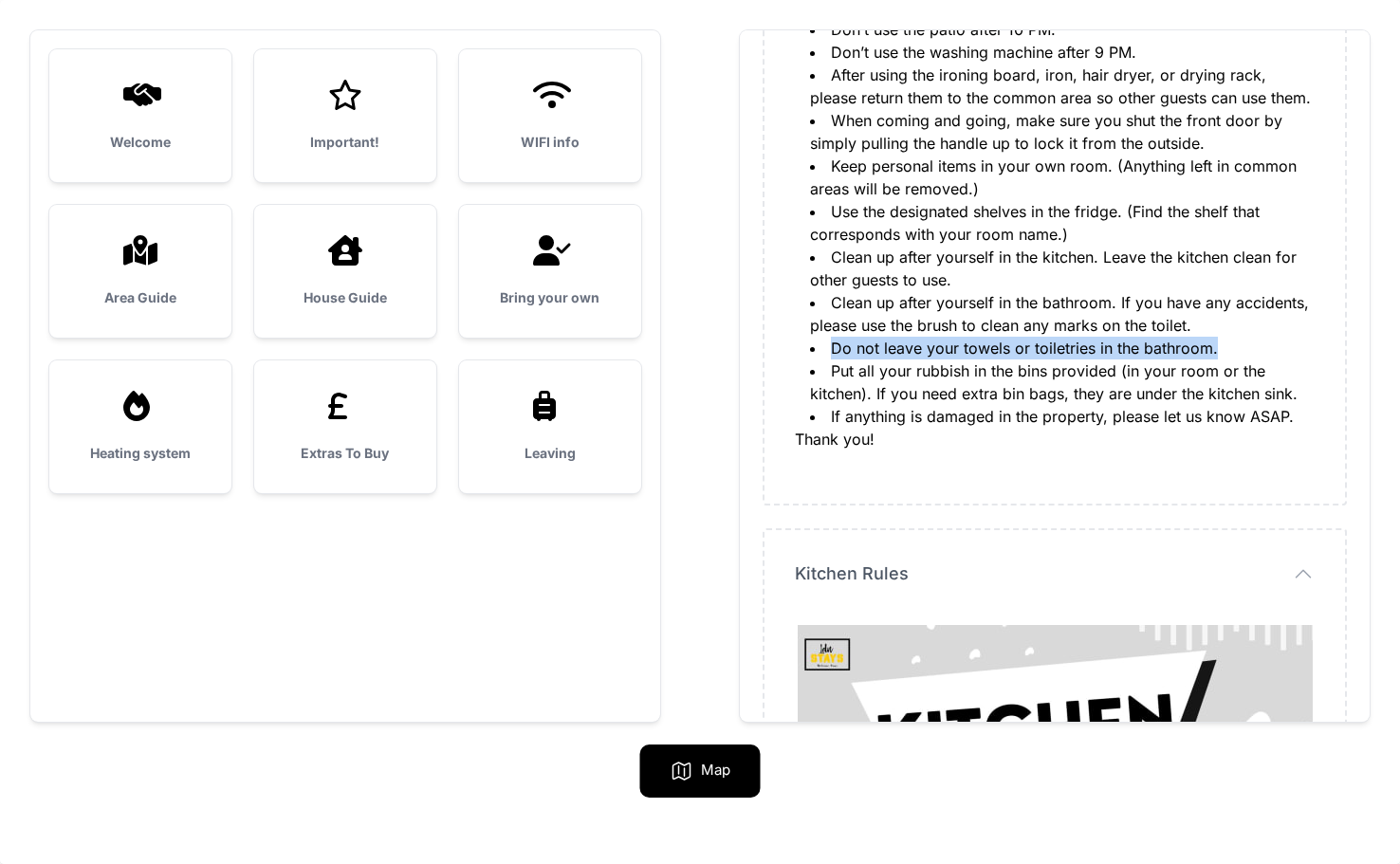
drag, startPoint x: 826, startPoint y: 350, endPoint x: 1227, endPoint y: 348, distance: 401.0
click at [1229, 349] on li "Do not leave your towels or toiletries in the bathroom." at bounding box center [1062, 348] width 505 height 23
copy li "Do not leave your towels or toiletries in the bathroom."
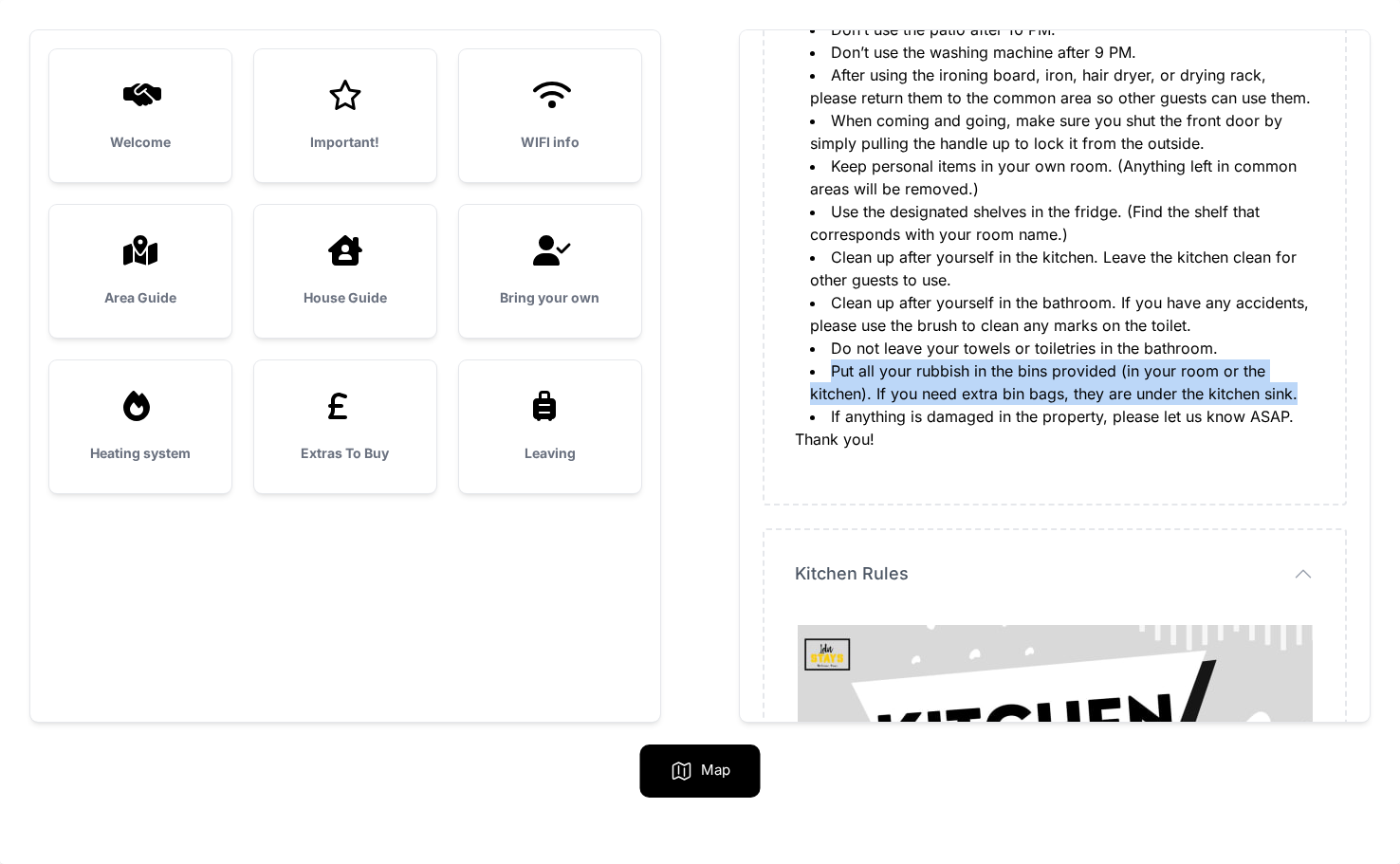
drag, startPoint x: 835, startPoint y: 373, endPoint x: 1296, endPoint y: 401, distance: 461.8
click at [1296, 401] on li "Put all your rubbish in the bins provided (in your room or the kitchen). If you…" at bounding box center [1062, 382] width 505 height 45
copy li "Put all your rubbish in the bins provided (in your room or the kitchen). If you…"
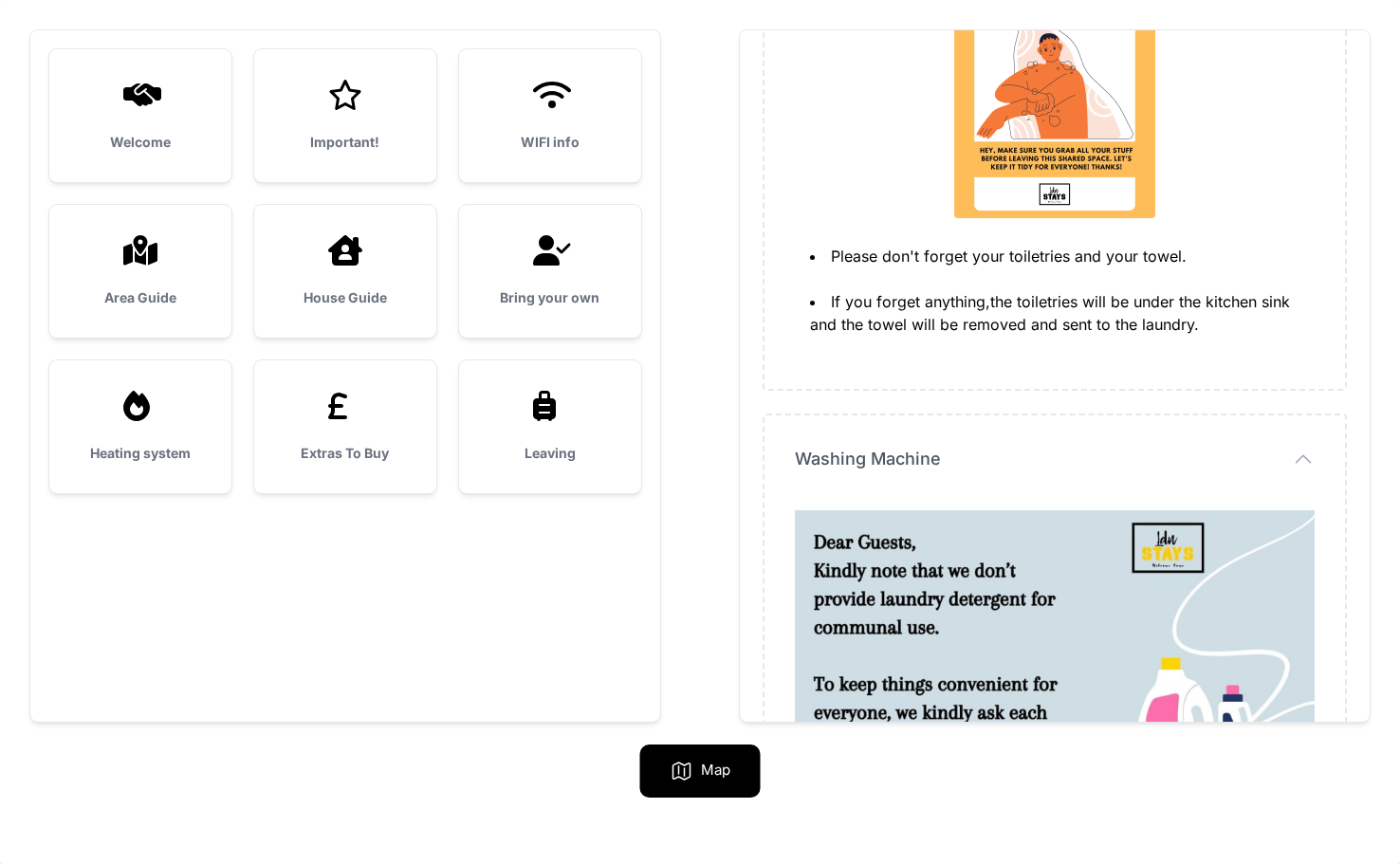
scroll to position [2625, 0]
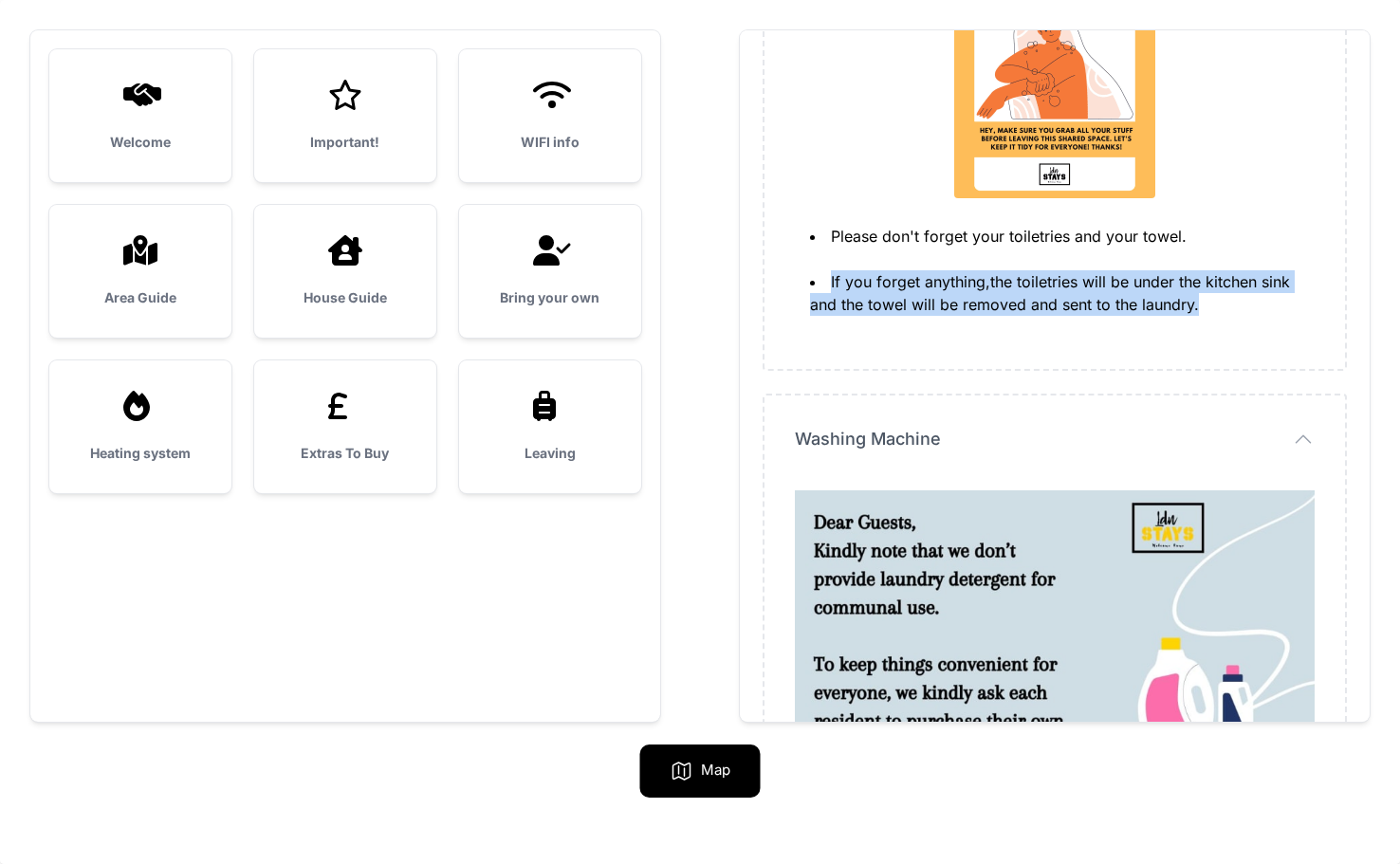
drag, startPoint x: 827, startPoint y: 279, endPoint x: 1226, endPoint y: 302, distance: 399.7
click at [1228, 302] on li "If you forget anything,the toiletries will be under the kitchen sink and the to…" at bounding box center [1062, 293] width 505 height 45
copy li "If you forget anything,the toiletries will be under the kitchen sink and the to…"
click at [1226, 302] on li "If you forget anything,the toiletries will be under the kitchen sink and the to…" at bounding box center [1062, 293] width 505 height 45
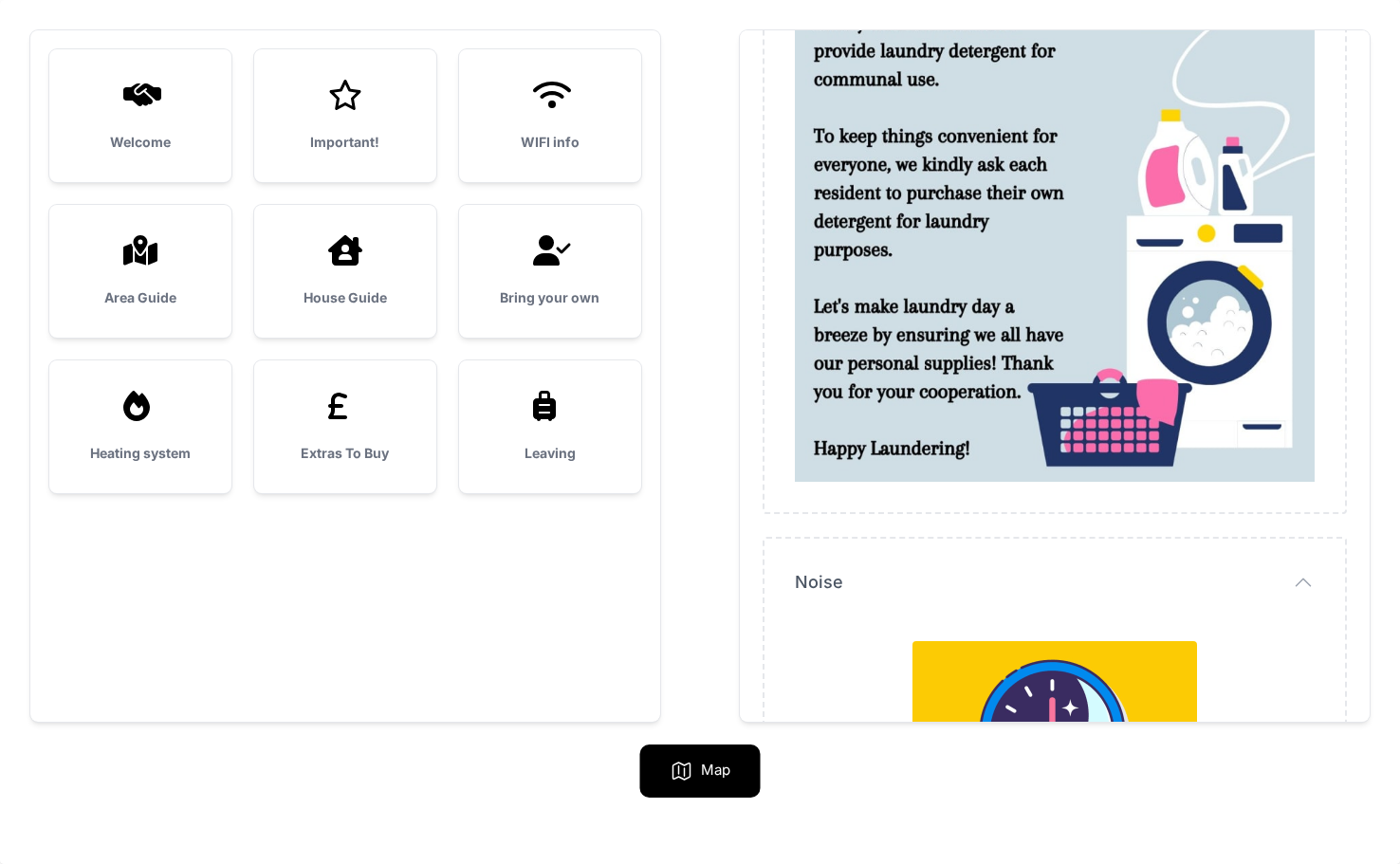
scroll to position [3529, 0]
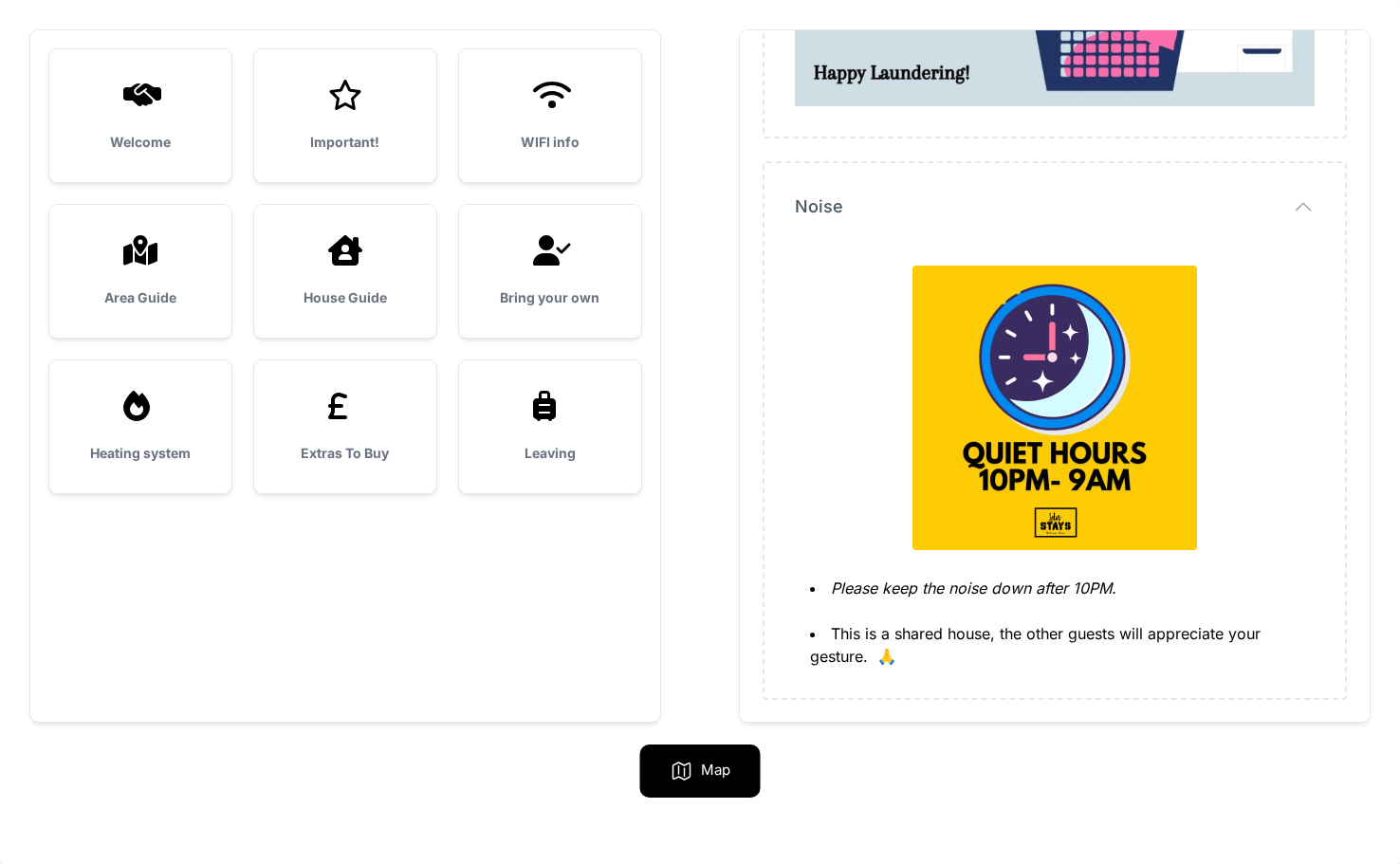
click at [561, 253] on icon at bounding box center [551, 250] width 37 height 31
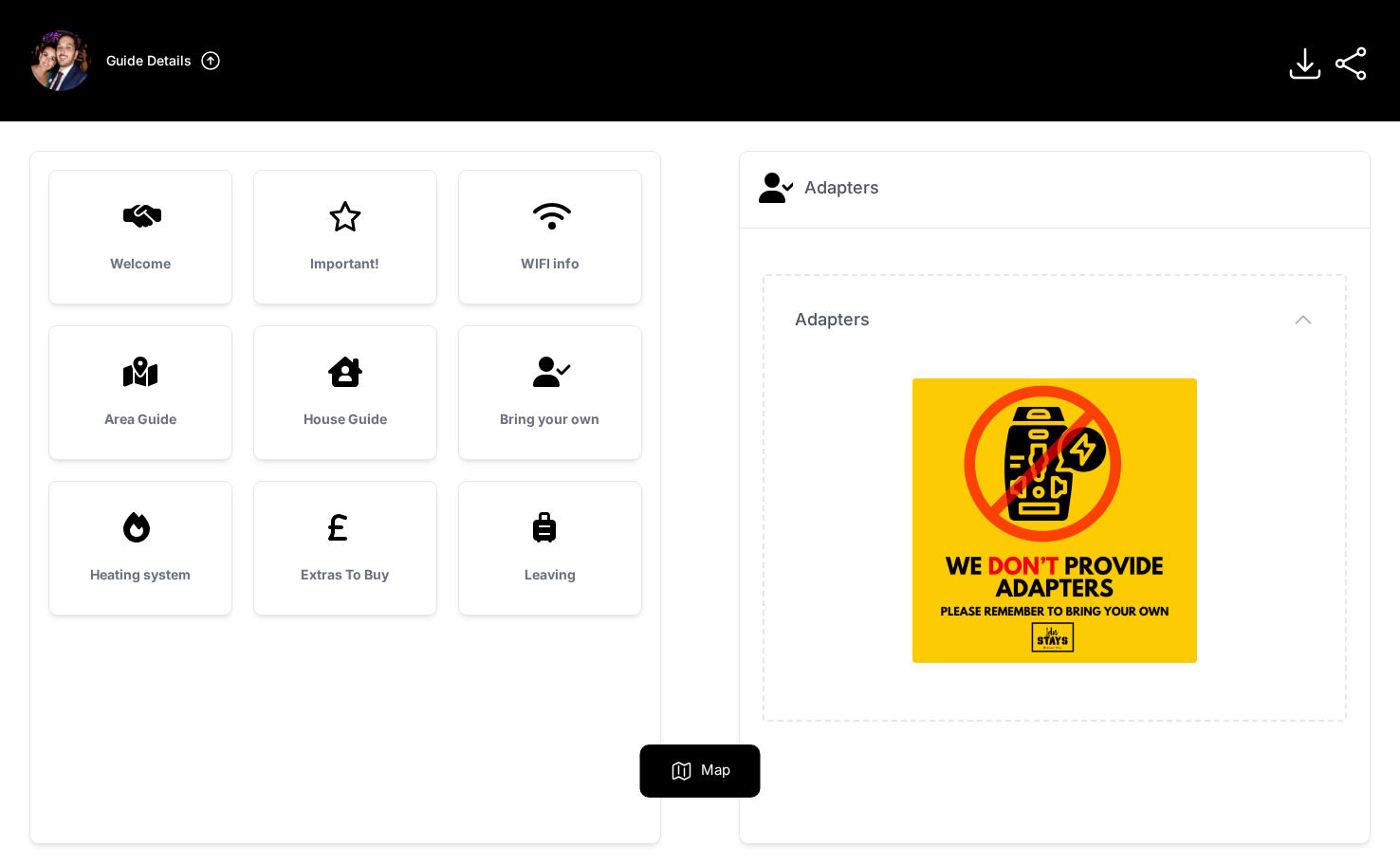
scroll to position [121, 0]
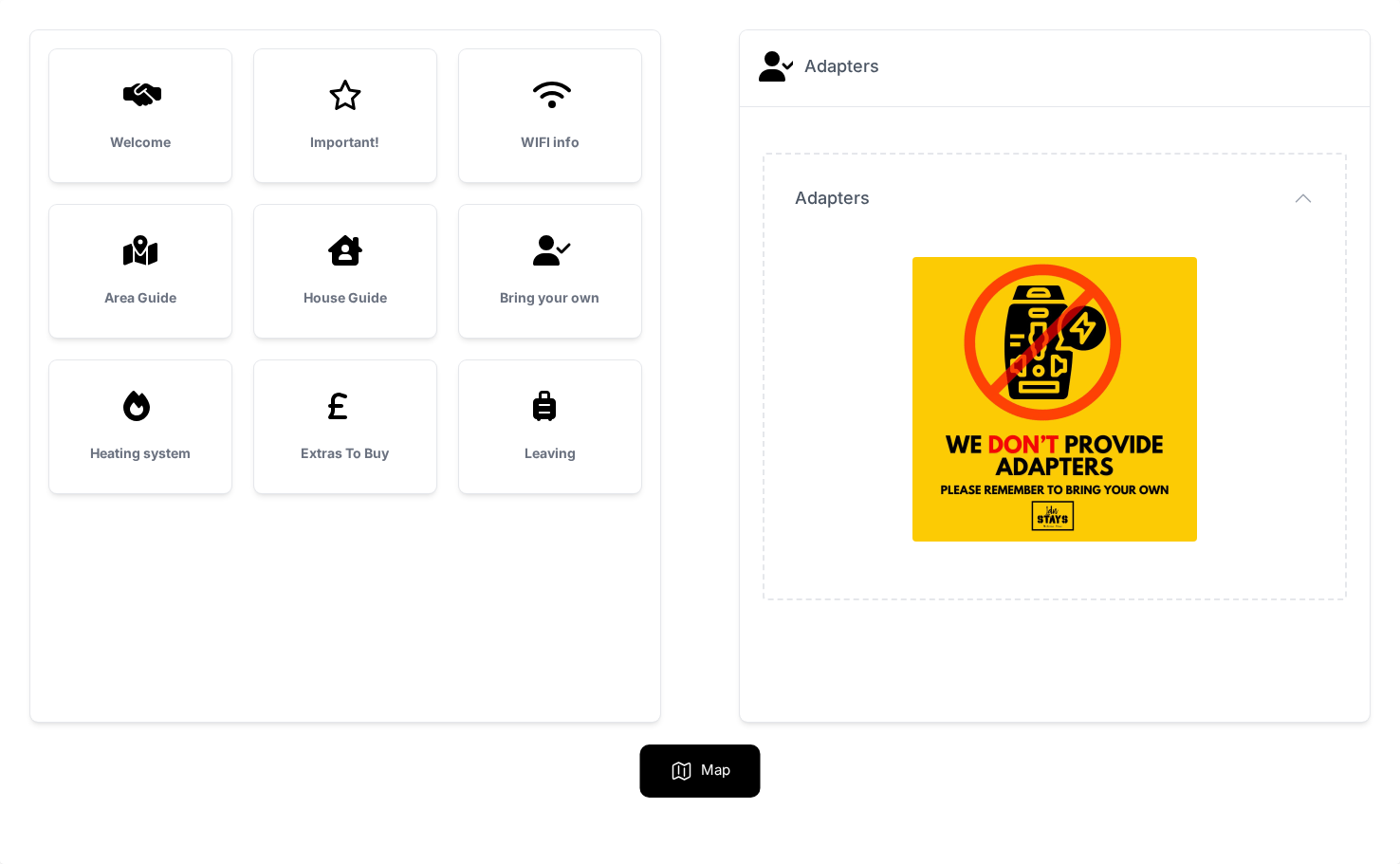
click at [105, 427] on div "Heating system" at bounding box center [140, 427] width 182 height 133
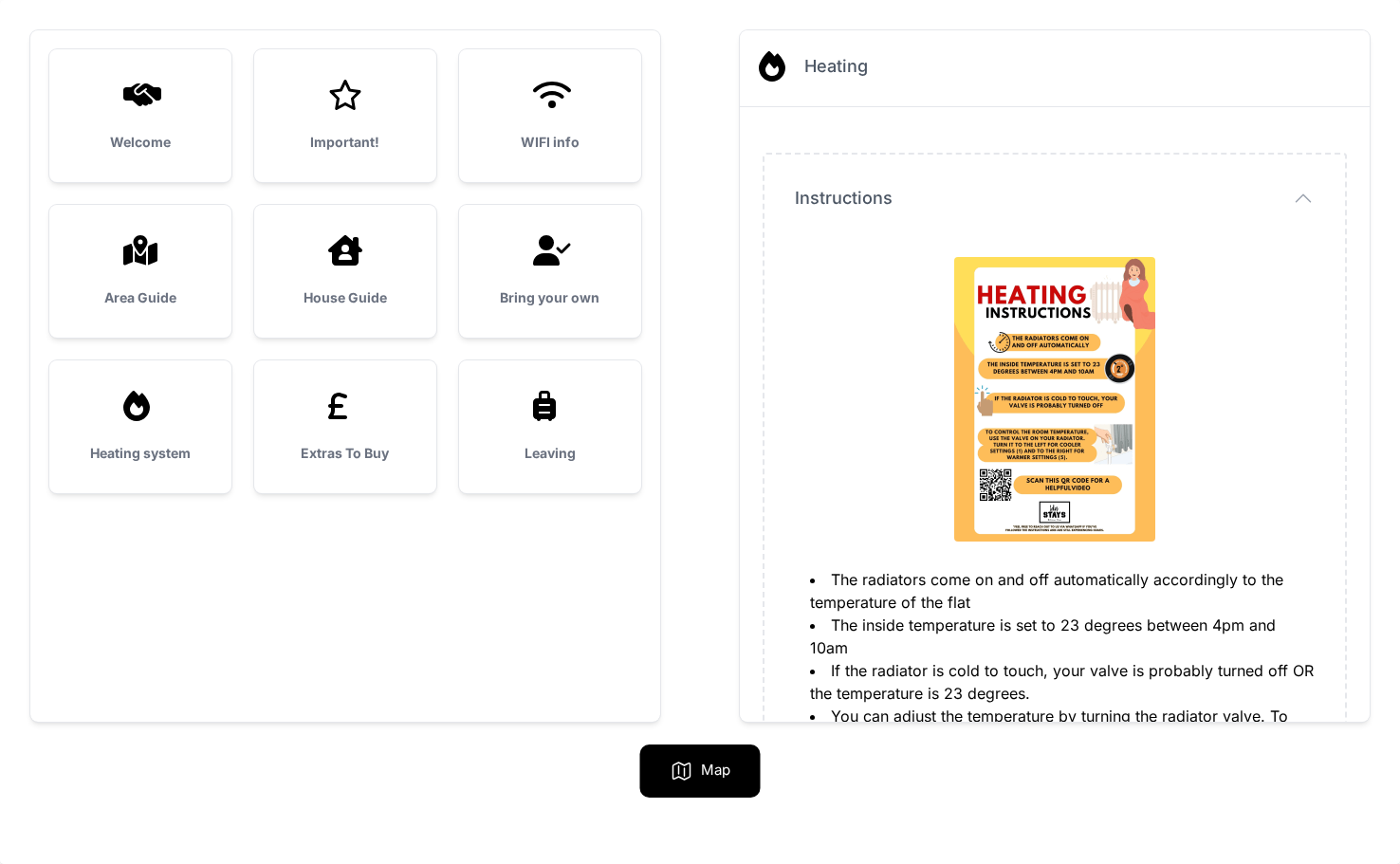
scroll to position [0, 0]
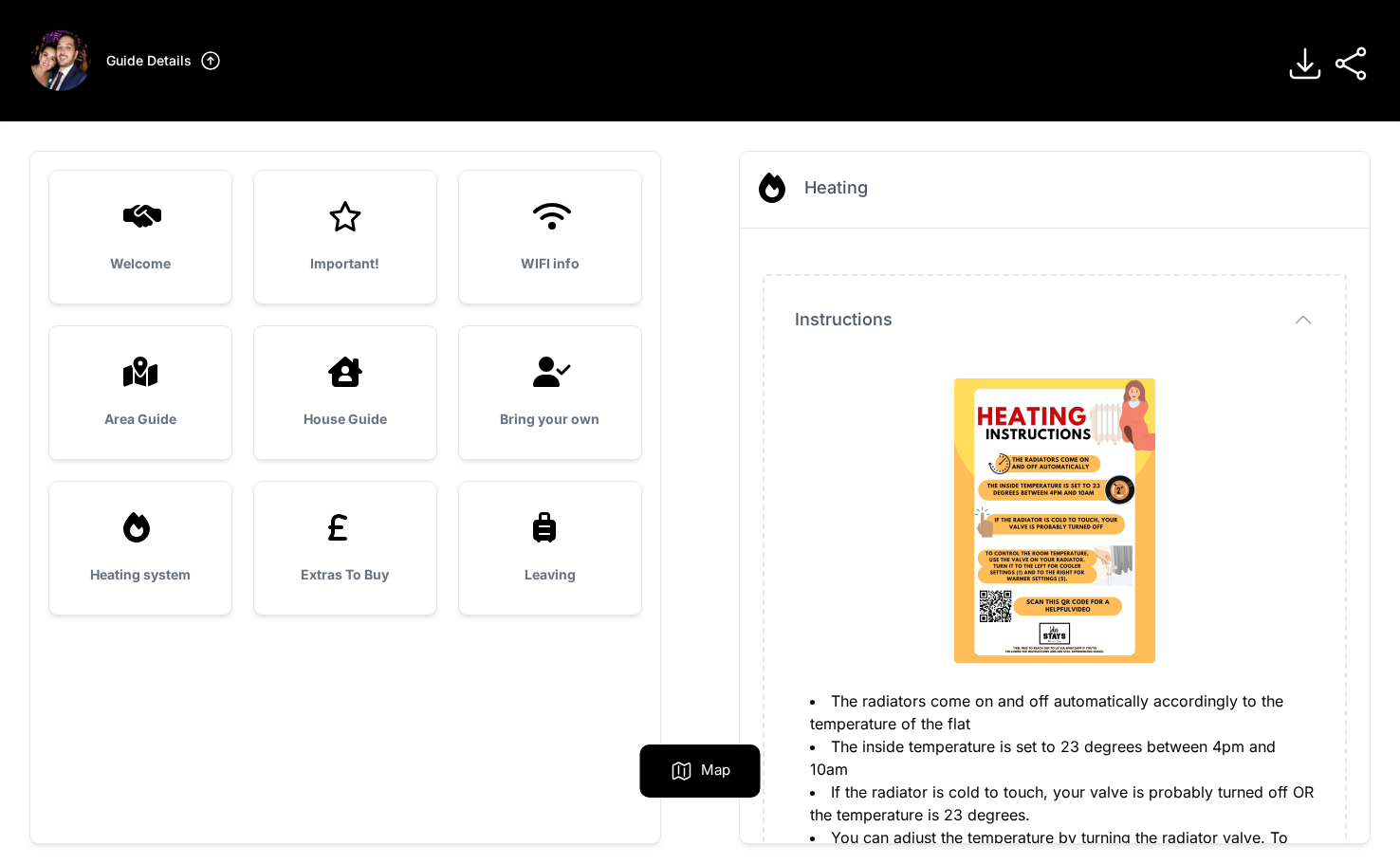
click at [382, 521] on div at bounding box center [345, 527] width 121 height 31
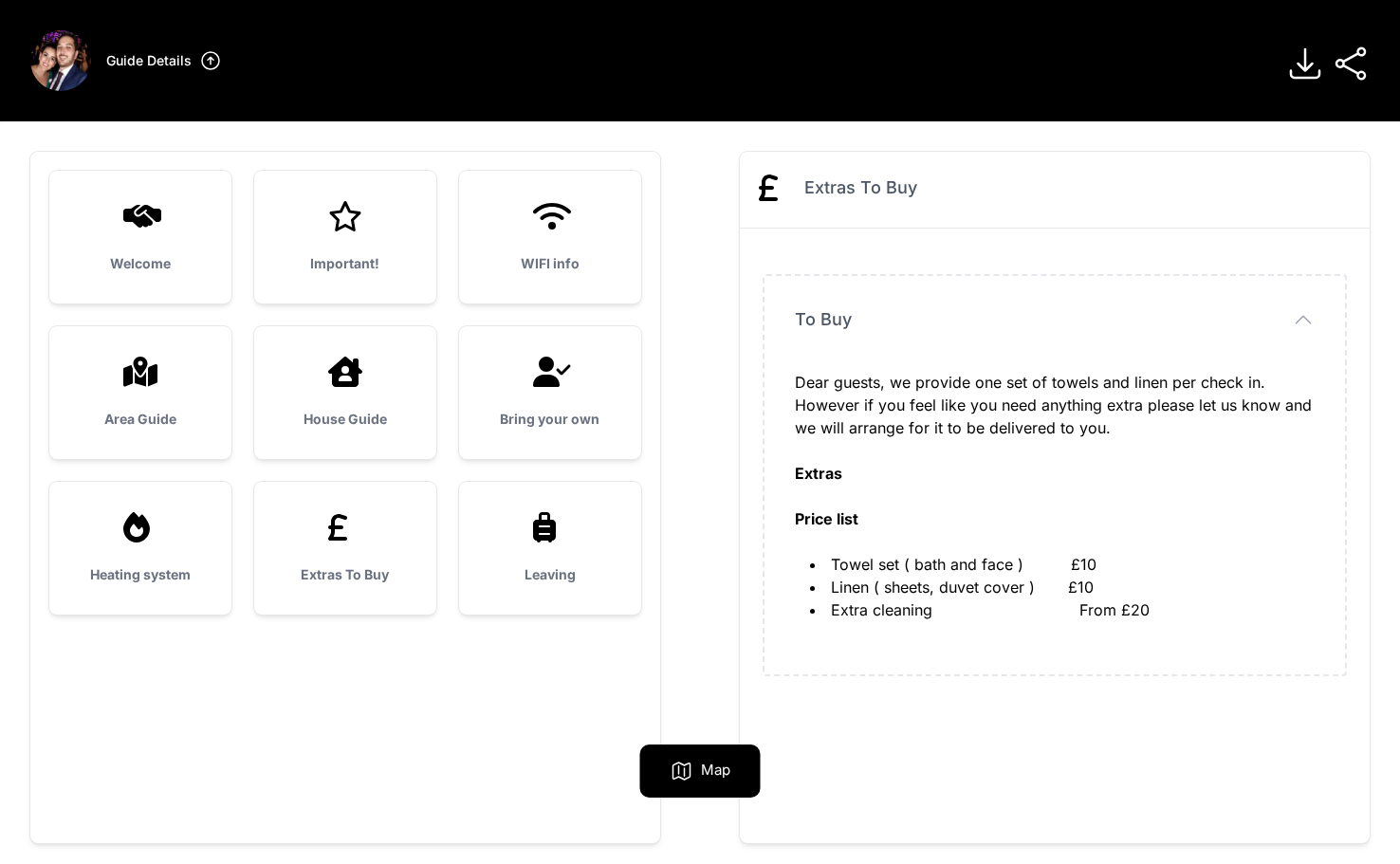
click at [548, 529] on icon at bounding box center [544, 527] width 23 height 31
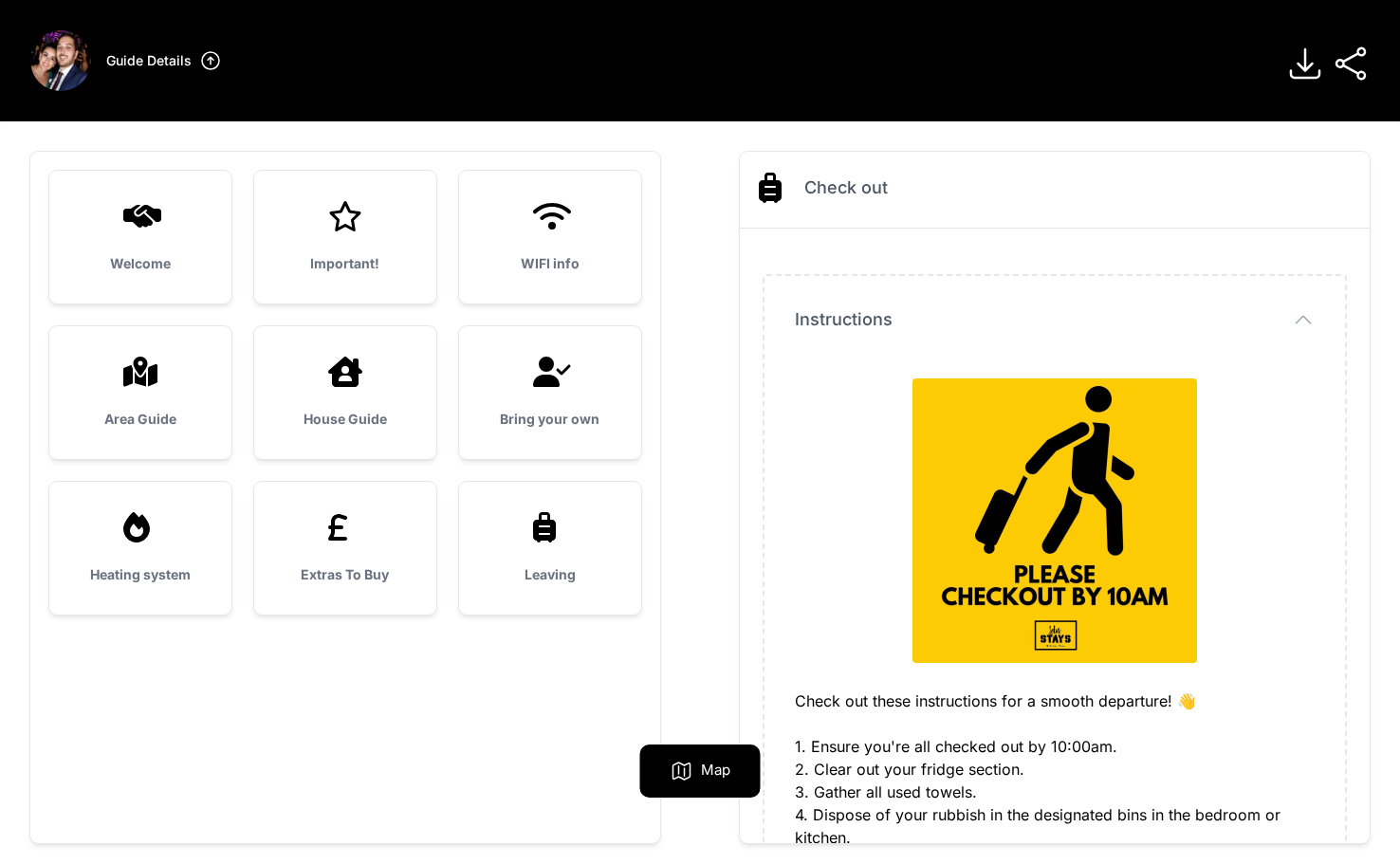
scroll to position [152, 0]
